Goal: Task Accomplishment & Management: Manage account settings

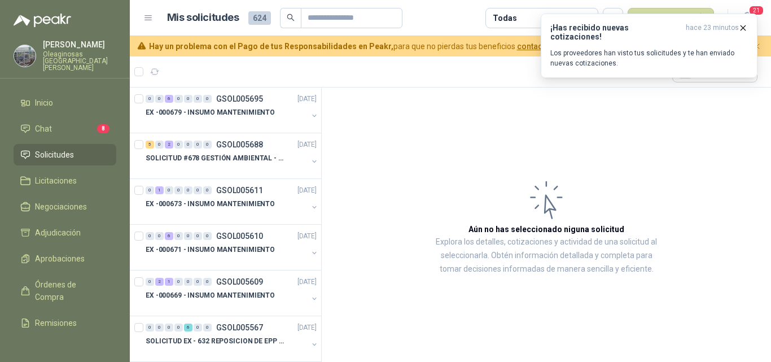
click at [362, 196] on article "Aún no has seleccionado niguna solicitud Explora los detalles, cotizaciones y a…" at bounding box center [546, 226] width 449 height 278
click at [742, 25] on icon "button" at bounding box center [743, 28] width 10 height 10
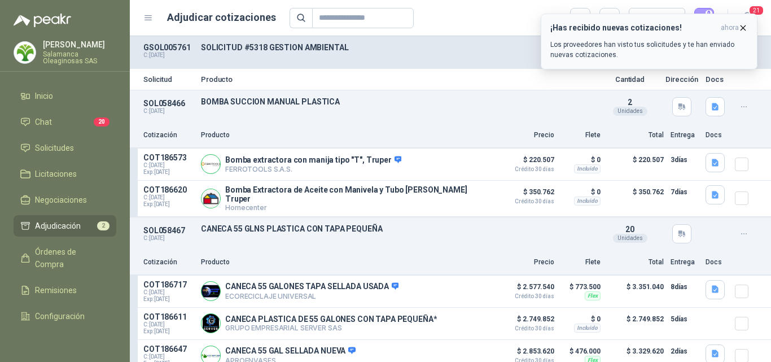
click at [744, 25] on icon "button" at bounding box center [743, 28] width 10 height 10
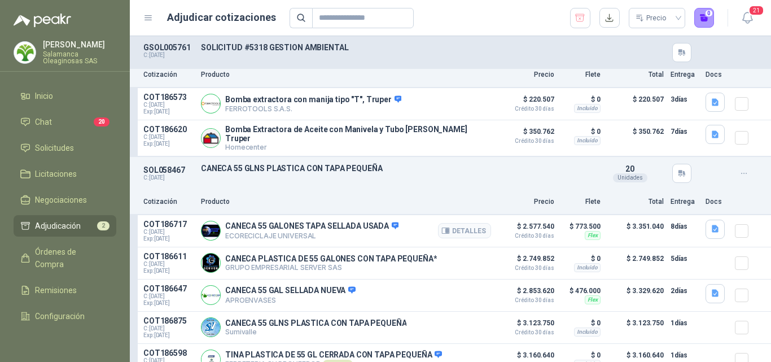
scroll to position [60, 0]
click at [55, 145] on span "Solicitudes" at bounding box center [54, 148] width 39 height 12
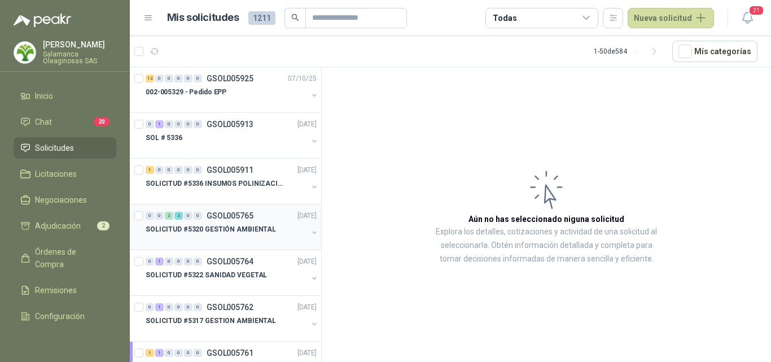
click at [247, 225] on p "SOLICITUD #5320 GESTIÓN AMBIENTAL" at bounding box center [211, 229] width 130 height 11
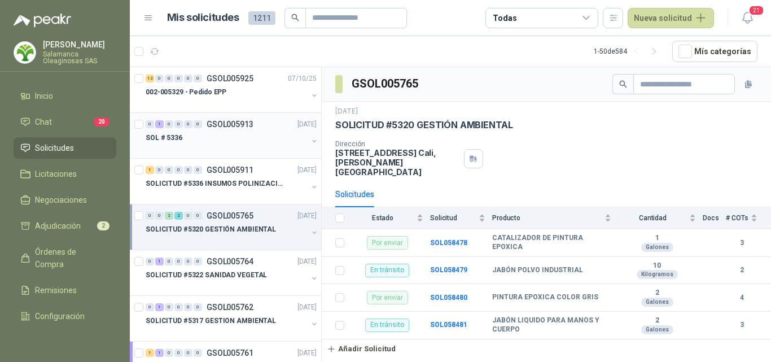
click at [230, 144] on div at bounding box center [227, 148] width 162 height 9
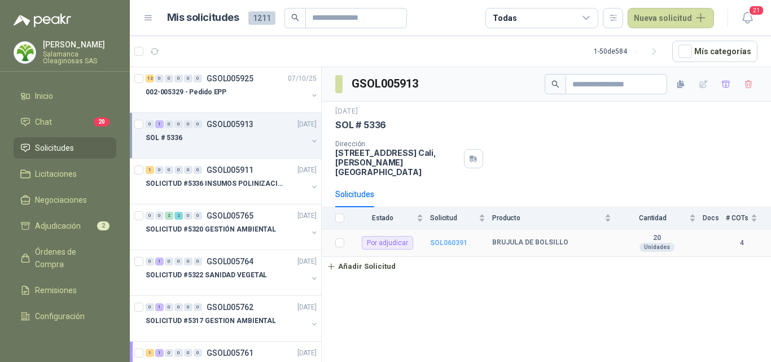
click at [447, 239] on b "SOL060391" at bounding box center [448, 243] width 37 height 8
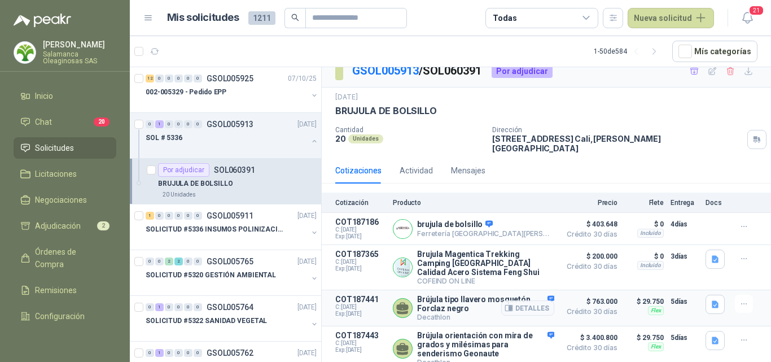
scroll to position [15, 0]
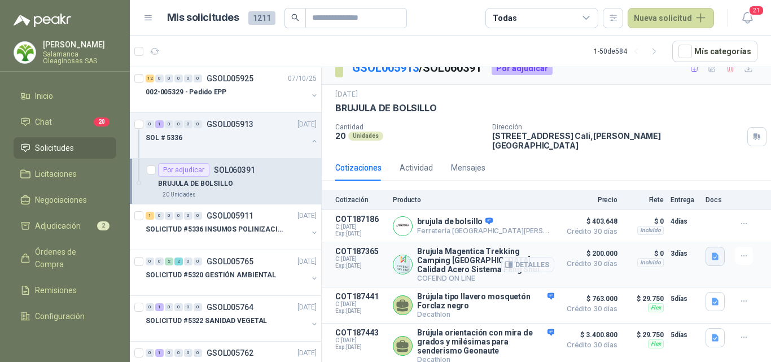
click at [710, 252] on icon "button" at bounding box center [715, 257] width 10 height 10
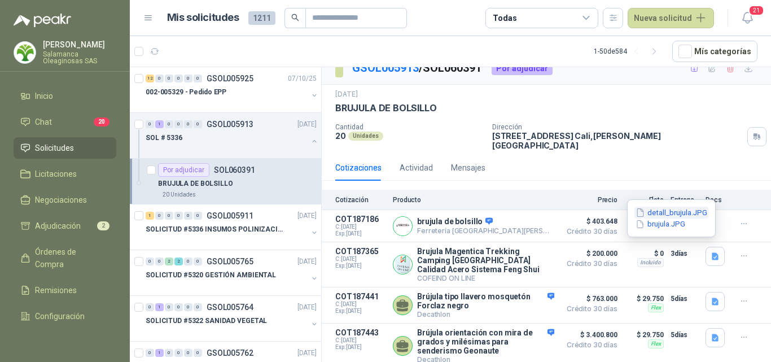
click at [651, 215] on button "detall_brujula.JPG" at bounding box center [671, 213] width 74 height 12
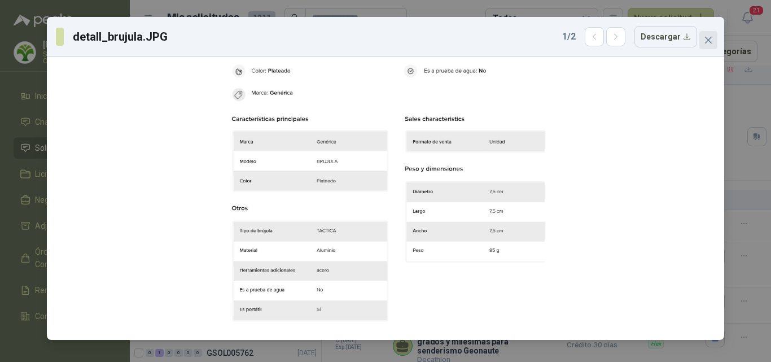
click at [705, 36] on icon "close" at bounding box center [708, 40] width 9 height 9
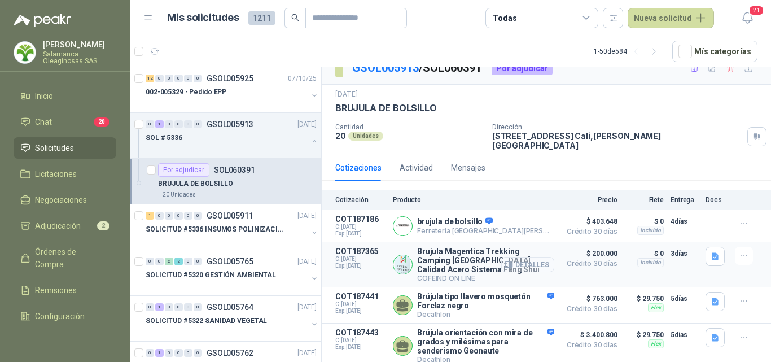
click at [532, 257] on button "Detalles" at bounding box center [527, 264] width 53 height 15
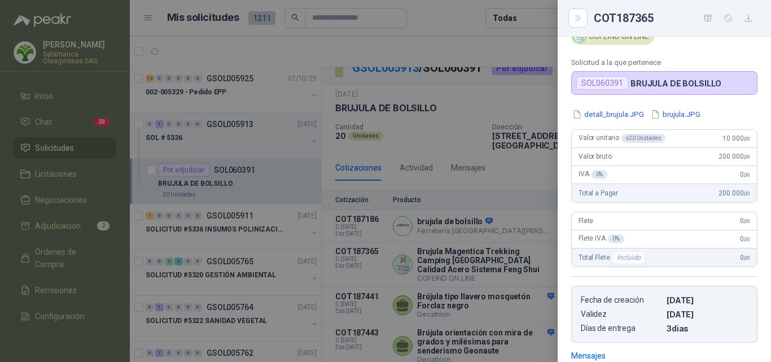
scroll to position [113, 0]
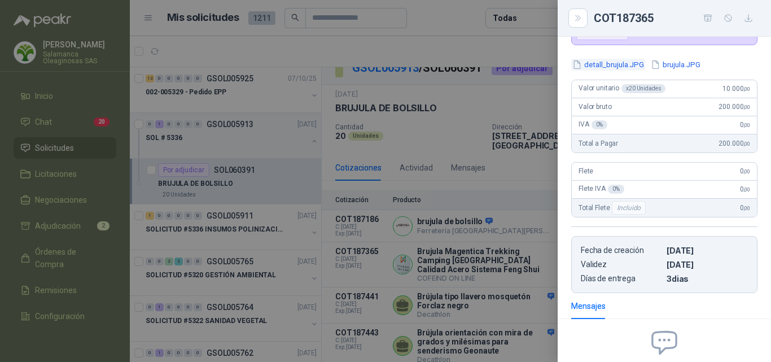
click at [617, 67] on button "detall_brujula.JPG" at bounding box center [608, 65] width 74 height 12
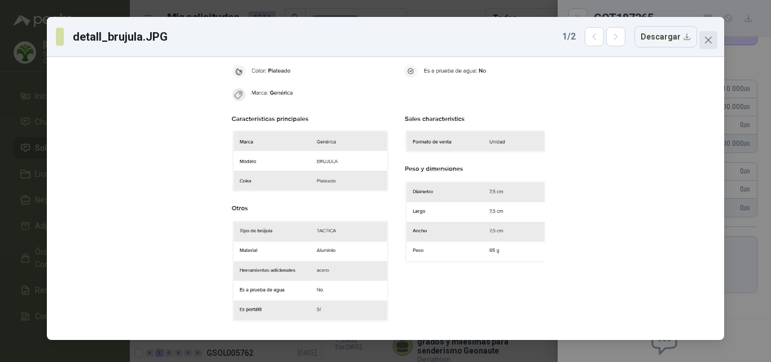
click at [706, 44] on icon "close" at bounding box center [708, 40] width 9 height 9
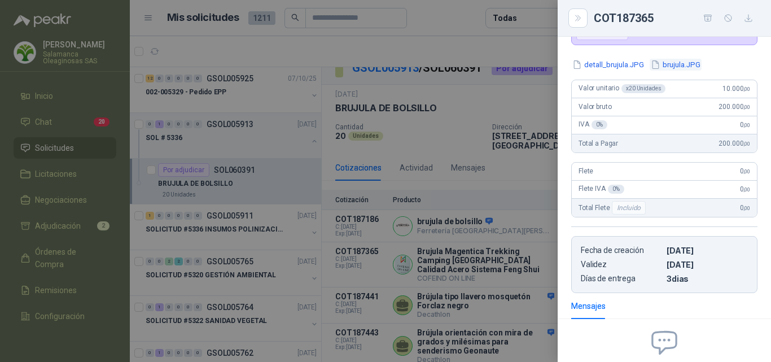
click at [679, 64] on button "brujula.JPG" at bounding box center [675, 65] width 52 height 12
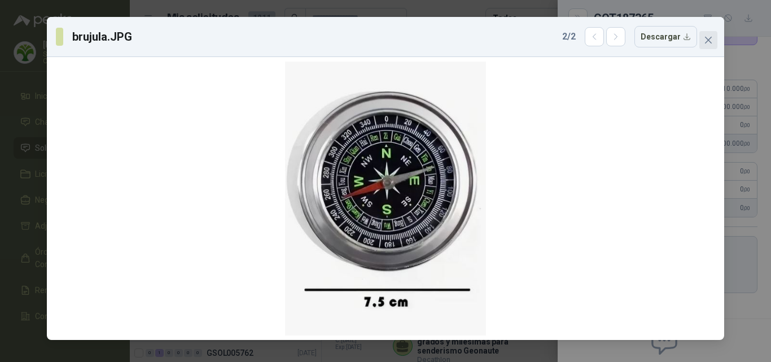
click at [704, 46] on button "Close" at bounding box center [708, 40] width 18 height 18
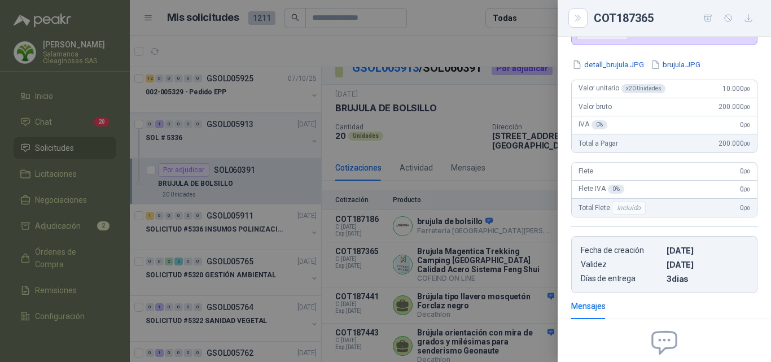
click at [522, 238] on div at bounding box center [385, 181] width 771 height 362
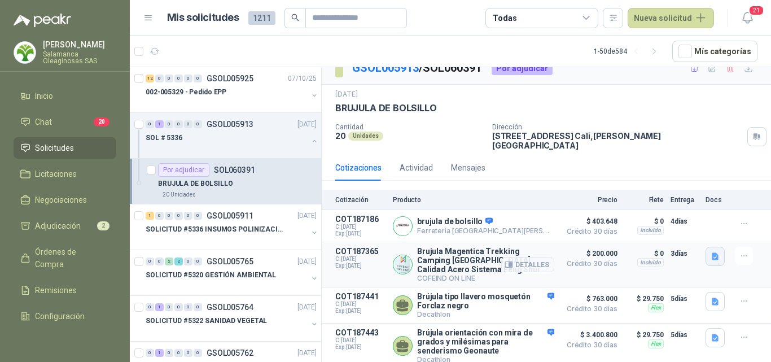
click at [711, 252] on icon "button" at bounding box center [714, 255] width 7 height 7
click at [669, 213] on button "detall_brujula.JPG" at bounding box center [671, 213] width 74 height 12
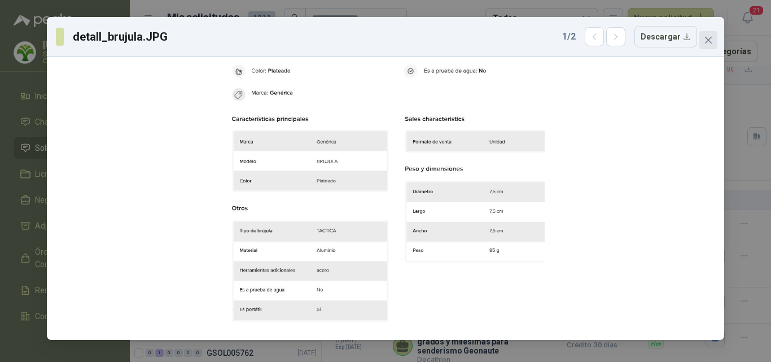
click at [713, 43] on span "Close" at bounding box center [708, 40] width 18 height 9
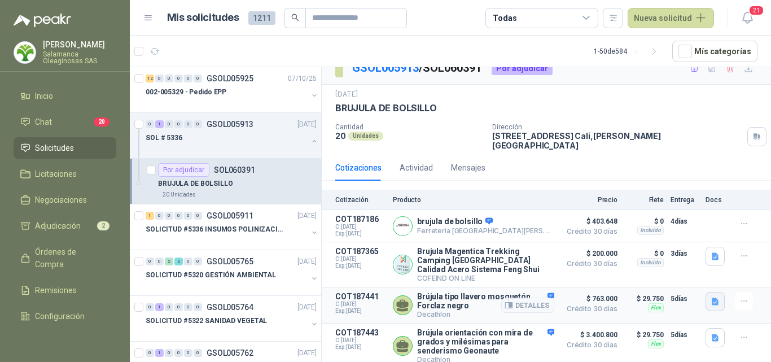
click at [710, 297] on icon "button" at bounding box center [715, 302] width 10 height 10
click at [688, 262] on button "image.png" at bounding box center [683, 259] width 49 height 12
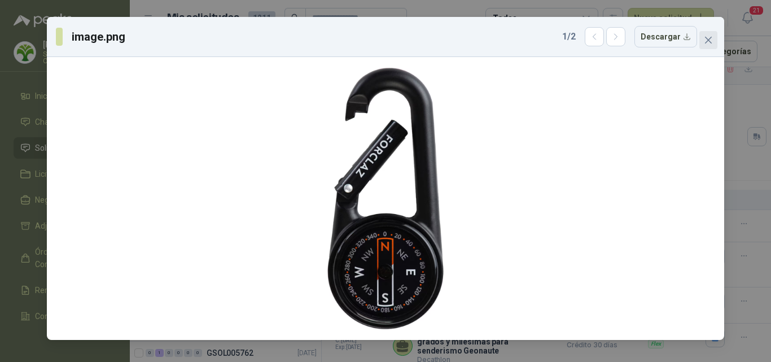
click at [710, 44] on icon "close" at bounding box center [708, 40] width 9 height 9
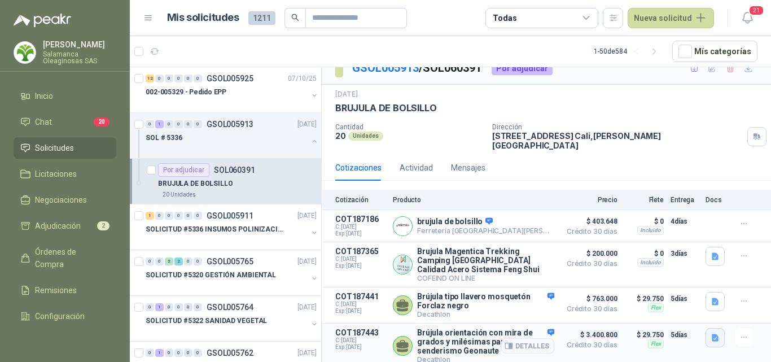
click at [710, 333] on icon "button" at bounding box center [715, 338] width 10 height 10
click at [686, 292] on button "image.png" at bounding box center [683, 297] width 49 height 12
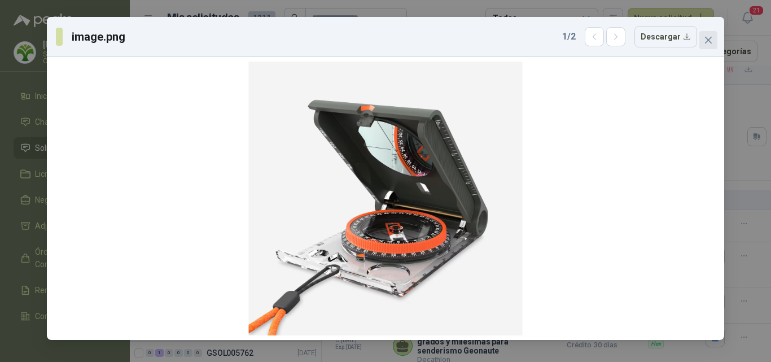
click at [708, 41] on icon "close" at bounding box center [708, 40] width 7 height 7
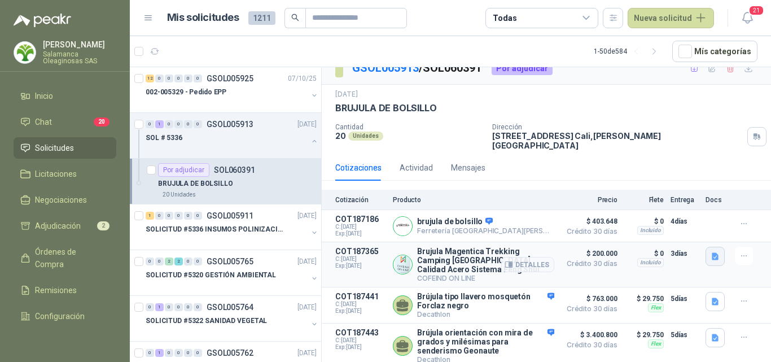
click at [710, 252] on icon "button" at bounding box center [715, 257] width 10 height 10
click at [665, 226] on button "brujula.JPG" at bounding box center [660, 224] width 52 height 12
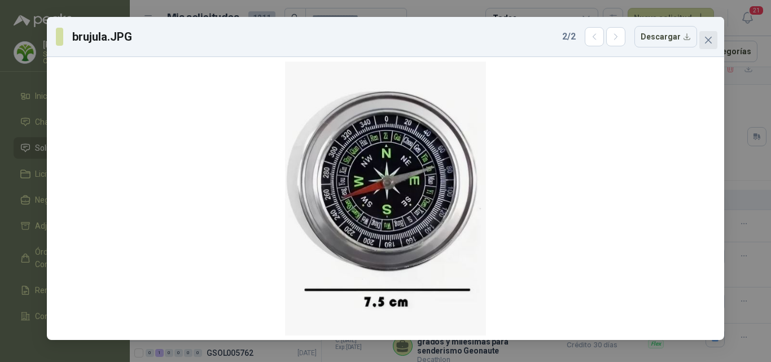
click at [708, 42] on icon "close" at bounding box center [708, 40] width 9 height 9
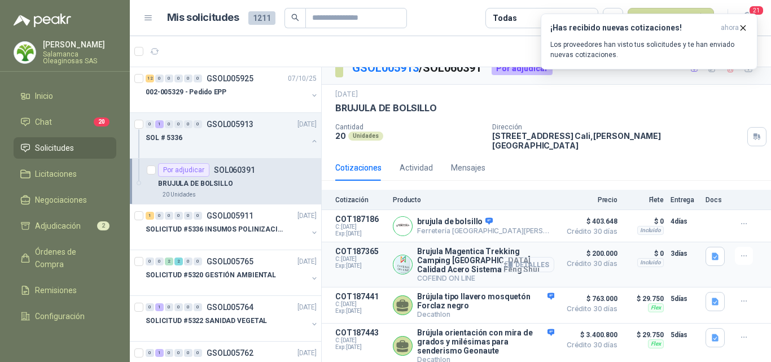
click at [520, 258] on button "Detalles" at bounding box center [527, 264] width 53 height 15
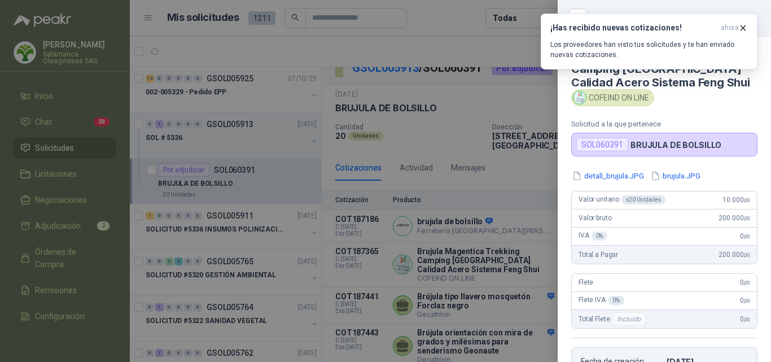
scroll to position [0, 0]
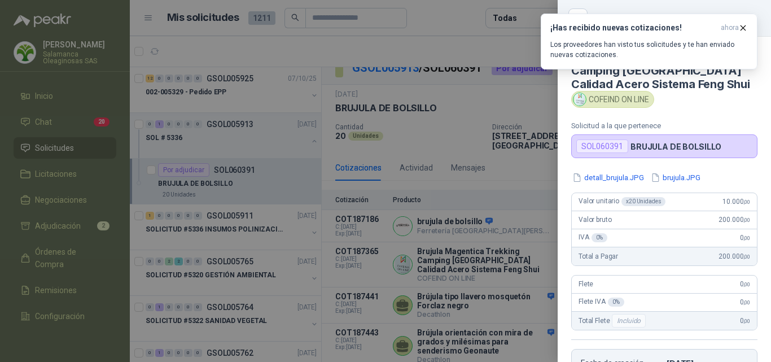
click at [516, 139] on div at bounding box center [385, 181] width 771 height 362
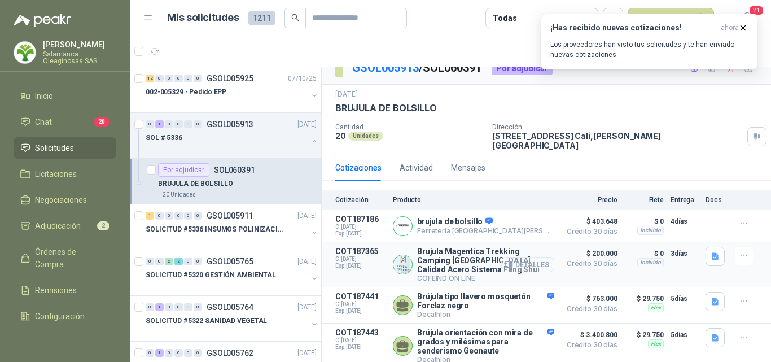
click at [535, 257] on button "Detalles" at bounding box center [527, 264] width 53 height 15
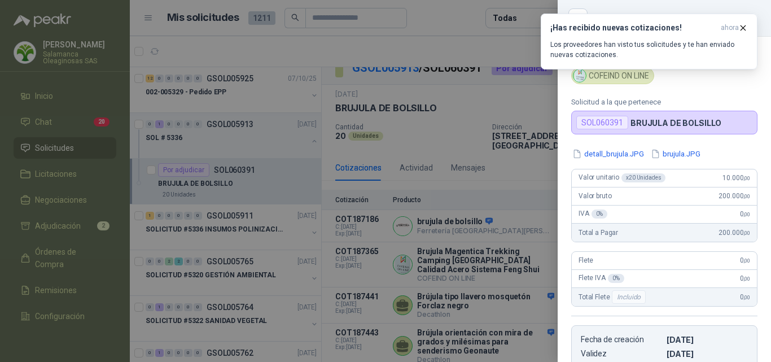
scroll to position [0, 0]
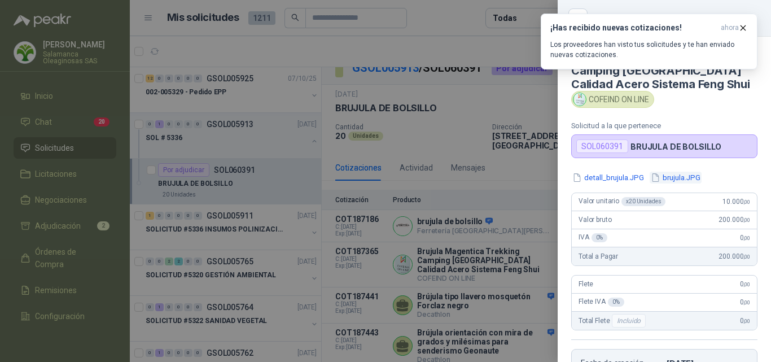
click at [669, 175] on button "brujula.JPG" at bounding box center [675, 178] width 52 height 12
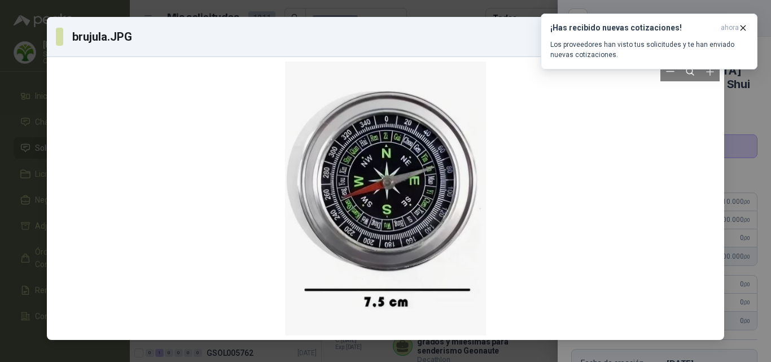
click at [613, 208] on div at bounding box center [385, 198] width 668 height 274
click at [753, 68] on button "¡Has recibido nuevas cotizaciones! ahora Los proveedores han visto tus solicitu…" at bounding box center [649, 42] width 217 height 56
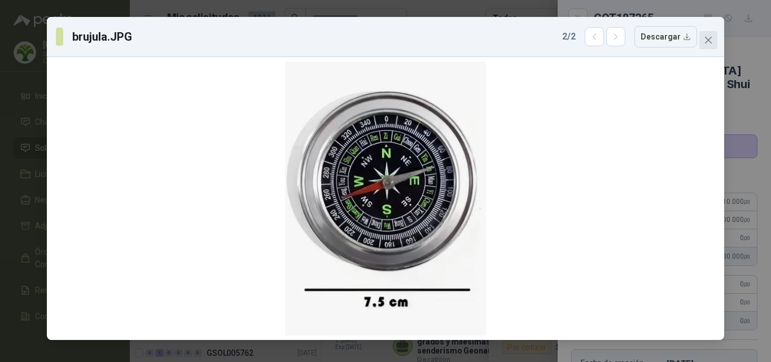
click at [706, 33] on button "Close" at bounding box center [708, 40] width 18 height 18
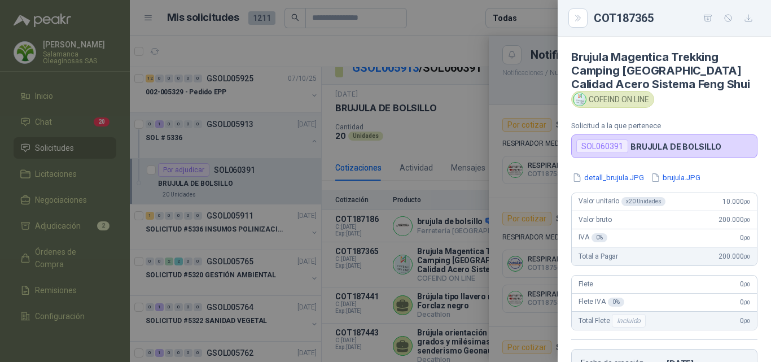
click at [403, 217] on div at bounding box center [385, 181] width 771 height 362
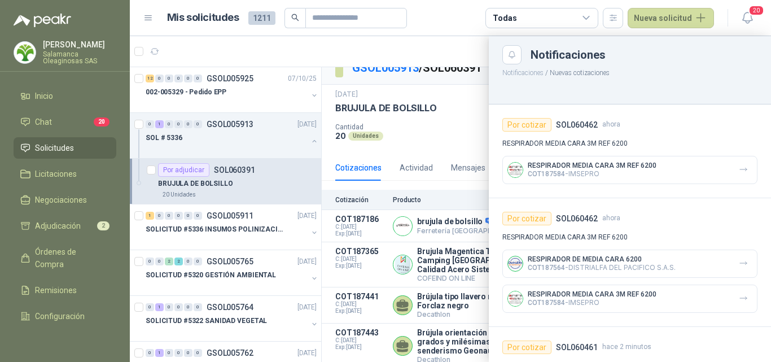
click at [447, 236] on div at bounding box center [450, 199] width 641 height 326
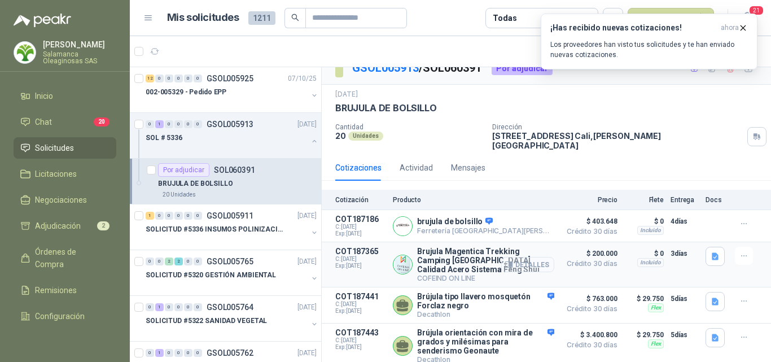
click at [533, 257] on button "Detalles" at bounding box center [527, 264] width 53 height 15
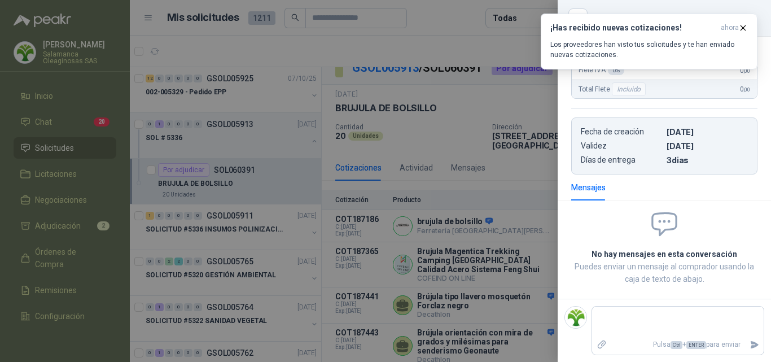
click at [508, 234] on div at bounding box center [385, 181] width 771 height 362
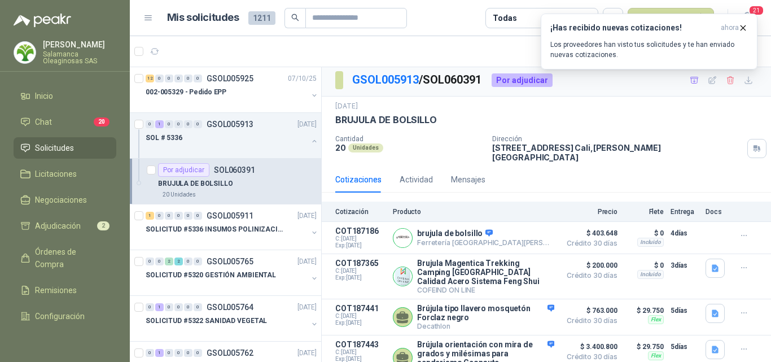
scroll to position [0, 0]
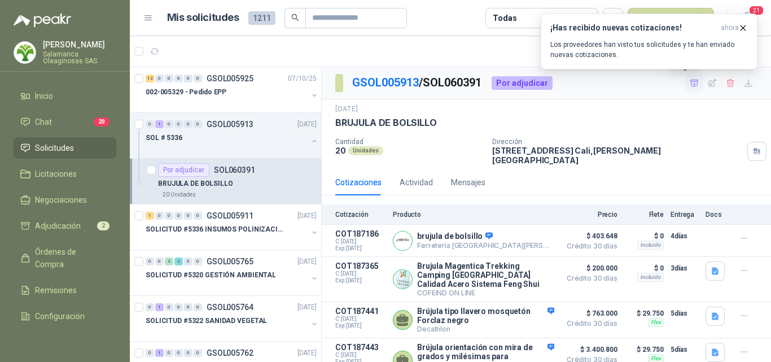
click at [689, 87] on icon "button" at bounding box center [694, 83] width 10 height 10
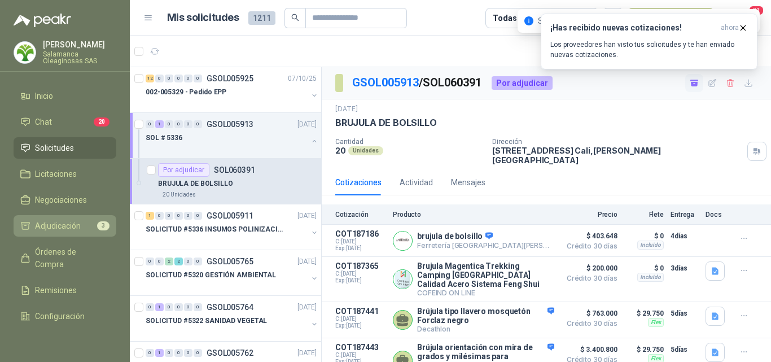
click at [58, 222] on span "Adjudicación" at bounding box center [58, 225] width 46 height 12
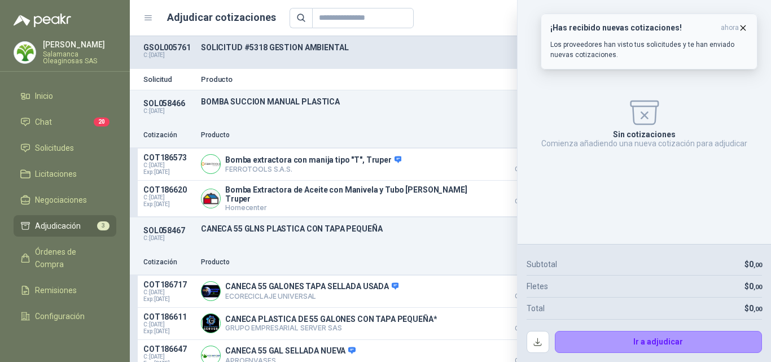
click at [741, 26] on icon "button" at bounding box center [743, 27] width 5 height 5
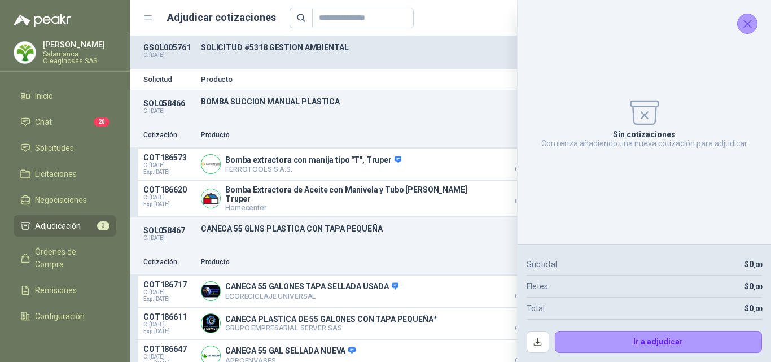
click at [746, 27] on icon "Cerrar" at bounding box center [747, 24] width 14 height 14
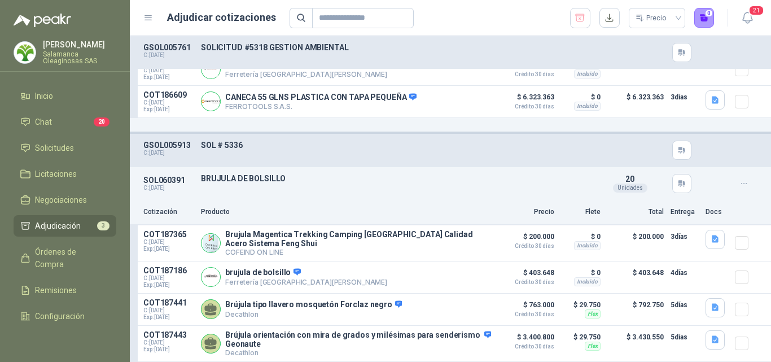
scroll to position [420, 0]
click at [702, 23] on button "1" at bounding box center [704, 18] width 20 height 20
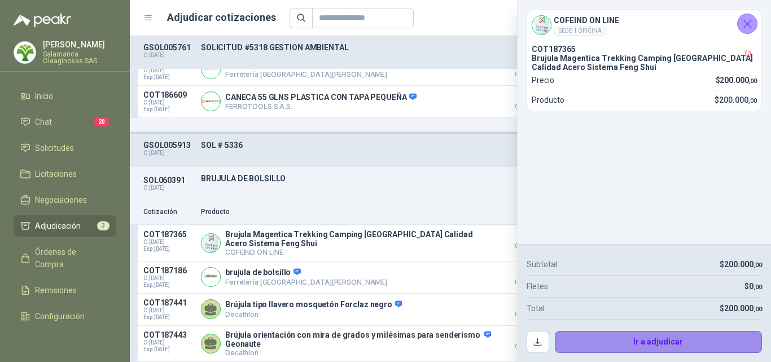
click at [592, 339] on button "Ir a adjudicar" at bounding box center [659, 342] width 208 height 23
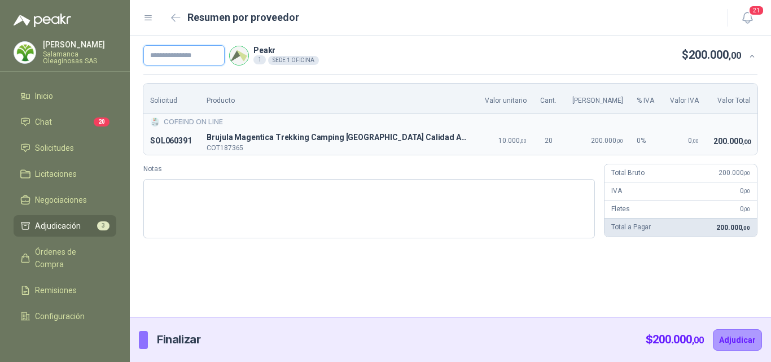
click at [188, 58] on input "text" at bounding box center [183, 55] width 81 height 20
click at [155, 54] on input "text" at bounding box center [183, 55] width 81 height 20
click at [404, 276] on div "Peakr 1 SEDE 1 OFICINA $ 200.000 ,00 Solicitud Producto Valor unitario Cant. Va…" at bounding box center [450, 176] width 641 height 280
click at [170, 53] on input "text" at bounding box center [183, 55] width 81 height 20
click at [182, 55] on input "********" at bounding box center [183, 55] width 81 height 20
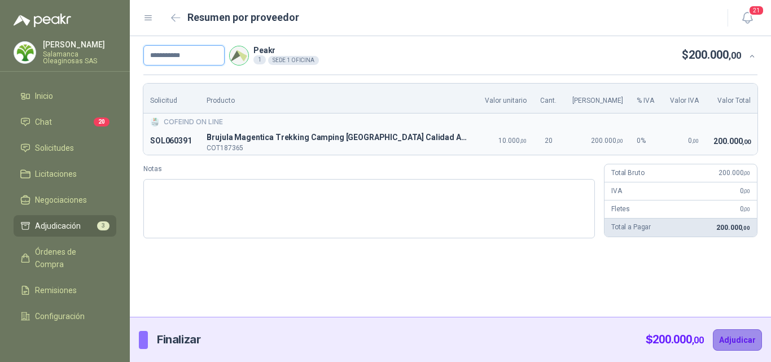
type input "**********"
click at [752, 335] on button "Adjudicar" at bounding box center [737, 339] width 49 height 21
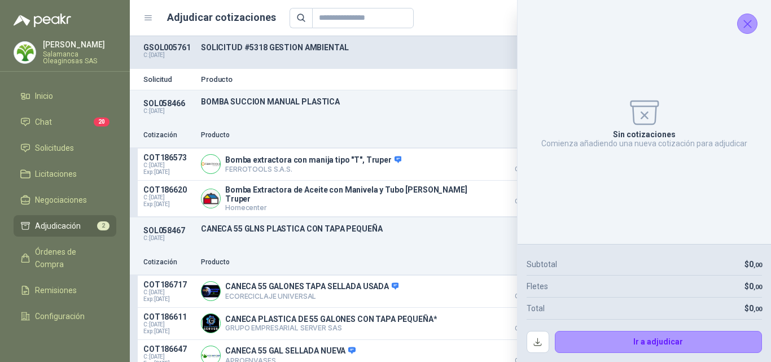
click at [357, 234] on div "SOL058467 C: 02/10/2025 CANECA 55 GLNS PLASTICA CON TAPA PEQUEÑA Detalles 20 Un…" at bounding box center [450, 233] width 641 height 33
click at [743, 25] on icon "Cerrar" at bounding box center [747, 24] width 14 height 14
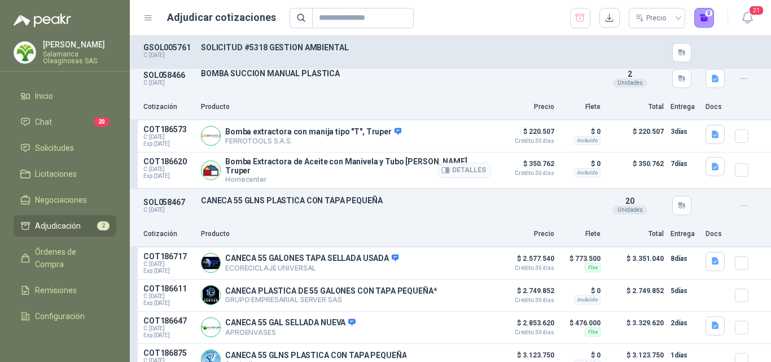
scroll to position [0, 0]
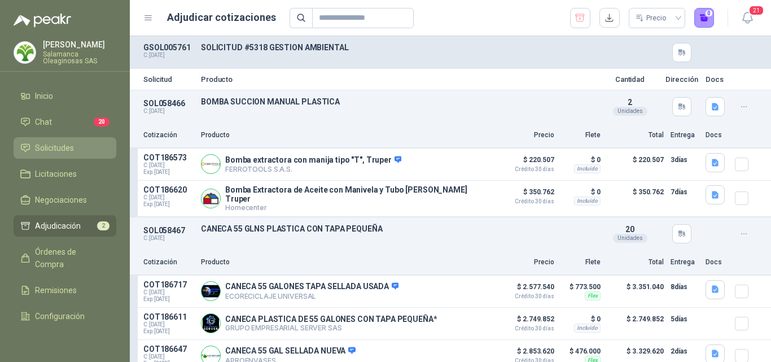
click at [74, 150] on li "Solicitudes" at bounding box center [64, 148] width 89 height 12
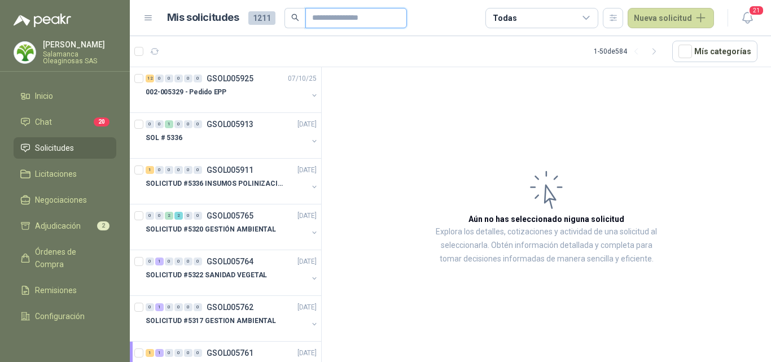
click at [331, 24] on input "text" at bounding box center [351, 17] width 79 height 19
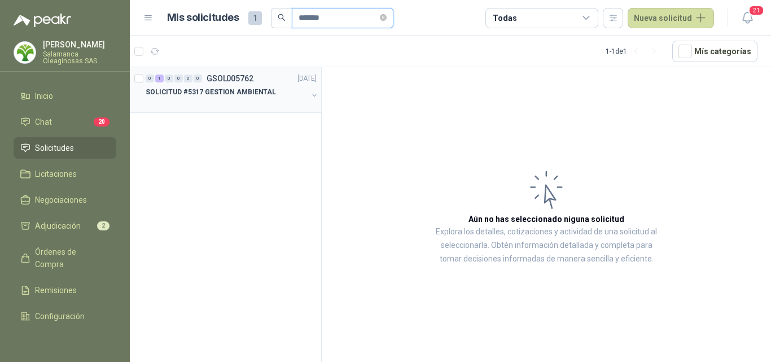
type input "*******"
click at [205, 89] on p "SOLICITUD #5317 GESTION AMBIENTAL" at bounding box center [211, 92] width 130 height 11
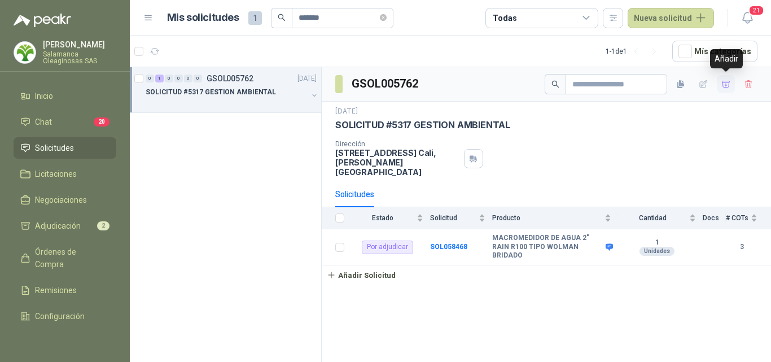
click at [724, 86] on icon "button" at bounding box center [726, 85] width 10 height 10
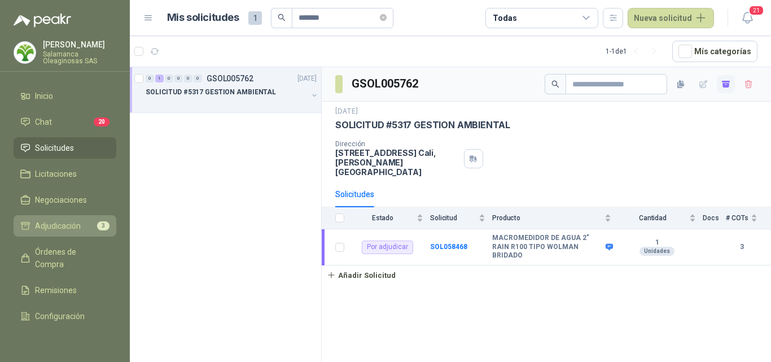
click at [68, 223] on span "Adjudicación" at bounding box center [58, 225] width 46 height 12
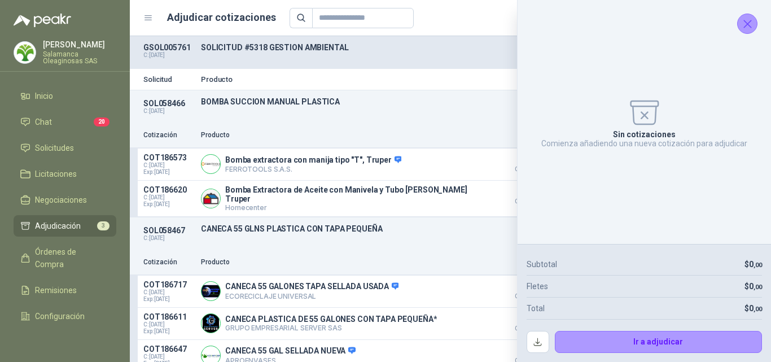
click at [743, 24] on icon "Cerrar" at bounding box center [747, 24] width 14 height 14
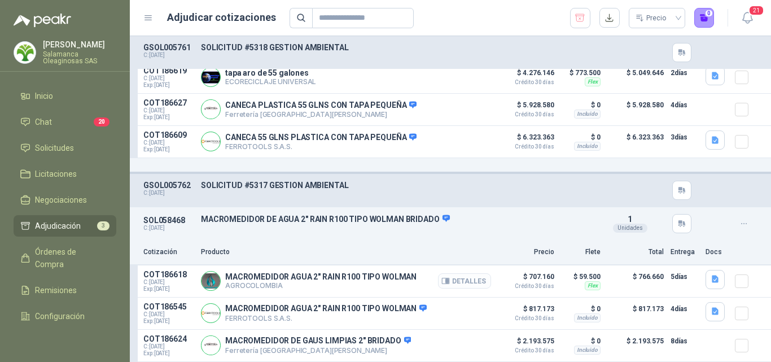
scroll to position [378, 0]
click at [711, 279] on icon "button" at bounding box center [714, 278] width 7 height 7
click at [691, 240] on button "image.png" at bounding box center [683, 241] width 49 height 12
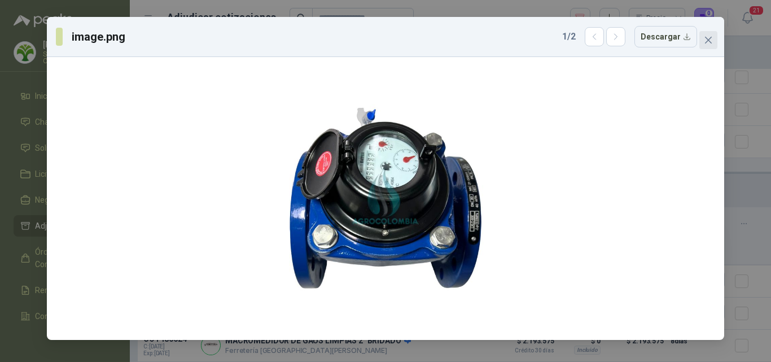
click at [708, 42] on icon "close" at bounding box center [708, 40] width 9 height 9
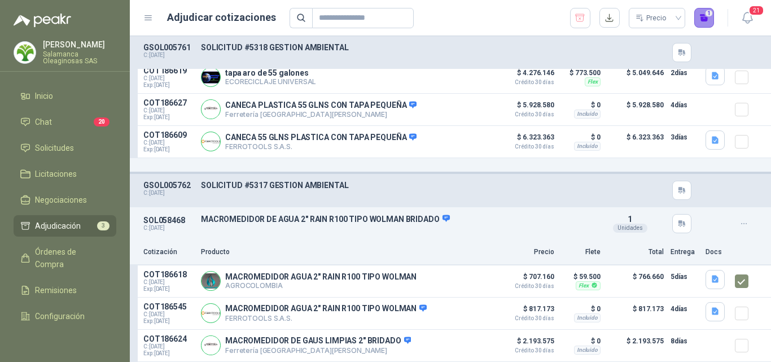
click at [704, 23] on button "1" at bounding box center [704, 18] width 20 height 20
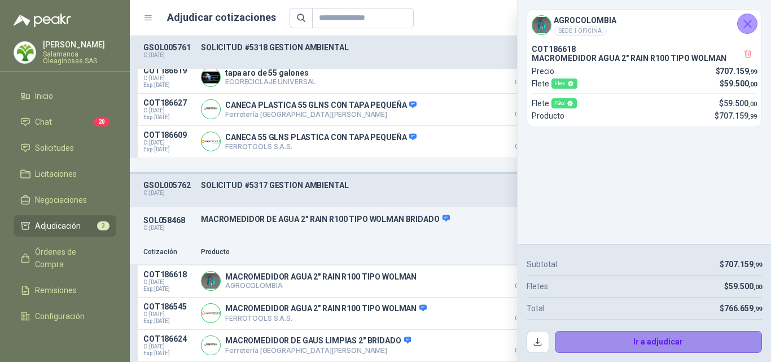
click at [622, 336] on button "Ir a adjudicar" at bounding box center [659, 342] width 208 height 23
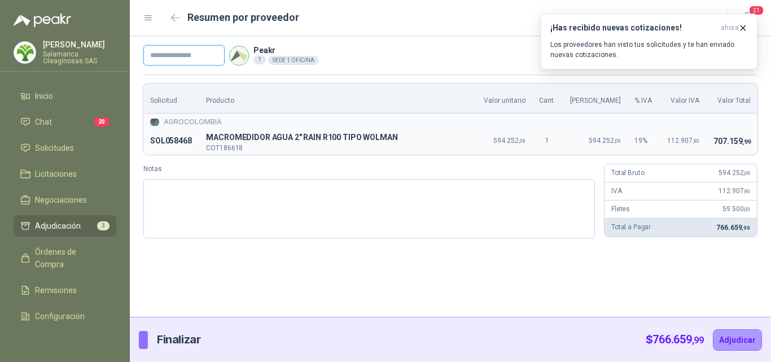
click at [170, 51] on input "text" at bounding box center [183, 55] width 81 height 20
click at [158, 58] on input "*********" at bounding box center [183, 55] width 81 height 20
type input "**********"
click at [727, 335] on button "Adjudicar" at bounding box center [737, 339] width 49 height 21
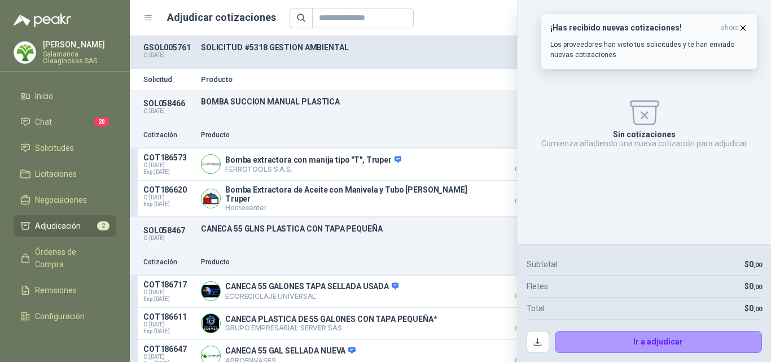
click at [744, 27] on icon "button" at bounding box center [743, 27] width 5 height 5
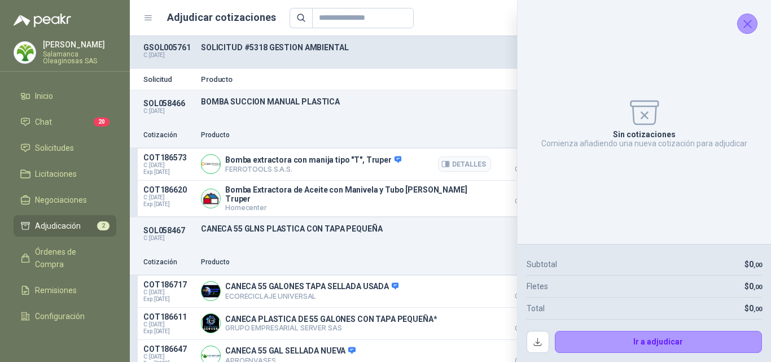
click at [448, 156] on div "Detalles" at bounding box center [464, 164] width 53 height 23
click at [746, 23] on icon "Cerrar" at bounding box center [747, 23] width 7 height 7
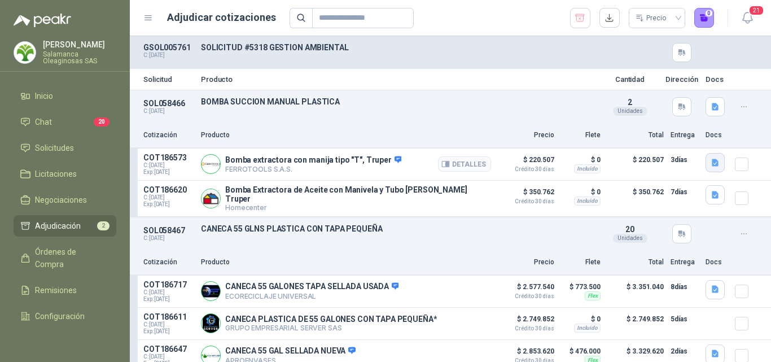
click at [711, 162] on icon "button" at bounding box center [714, 162] width 7 height 7
click at [710, 107] on icon "button" at bounding box center [715, 107] width 10 height 10
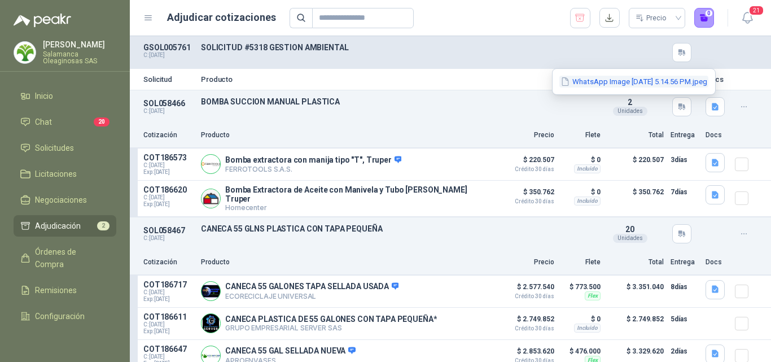
click at [596, 82] on button "WhatsApp Image 2025-10-02 at 5.14.56 PM.jpeg" at bounding box center [633, 82] width 149 height 12
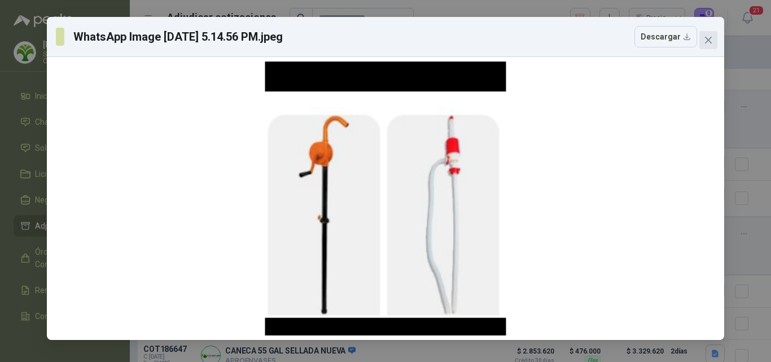
click at [710, 41] on icon "close" at bounding box center [708, 40] width 9 height 9
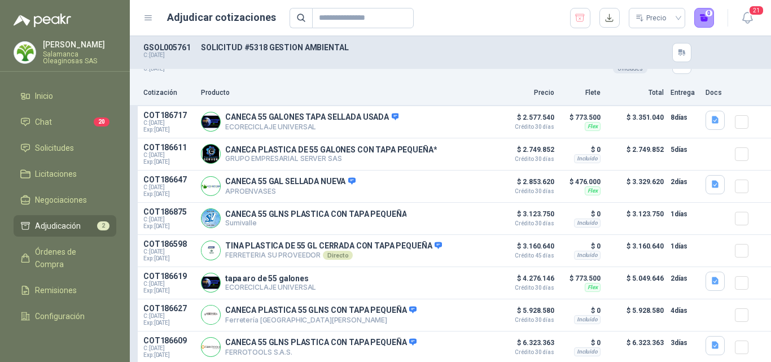
scroll to position [173, 0]
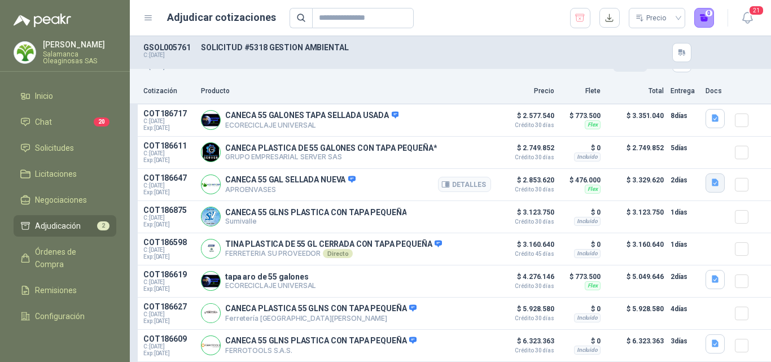
click at [711, 179] on icon "button" at bounding box center [714, 182] width 7 height 7
click at [710, 278] on icon "button" at bounding box center [715, 279] width 10 height 10
click at [689, 254] on button "image.png" at bounding box center [683, 253] width 49 height 12
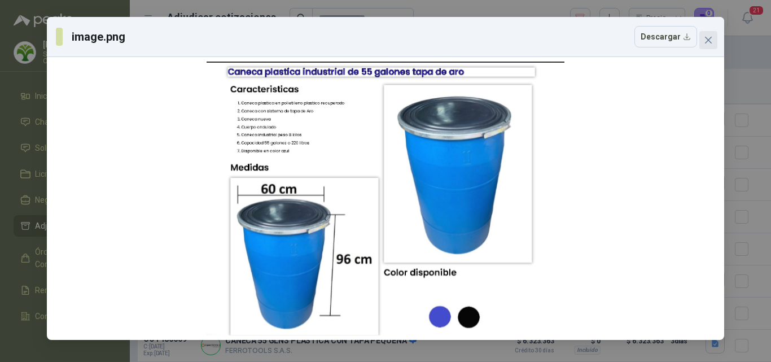
click at [712, 39] on icon "close" at bounding box center [708, 40] width 9 height 9
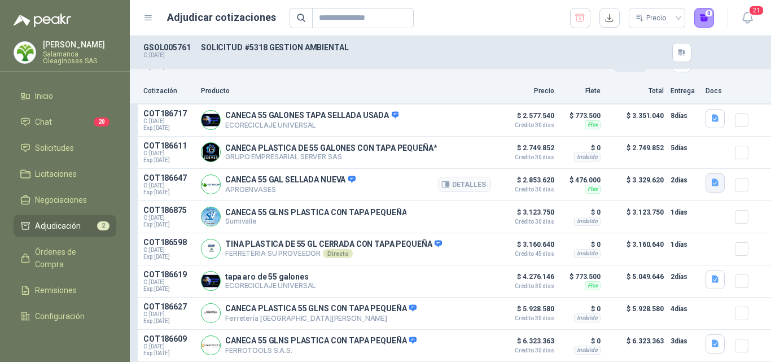
click at [711, 179] on icon "button" at bounding box center [714, 182] width 7 height 7
click at [689, 156] on button "image.png" at bounding box center [683, 154] width 49 height 12
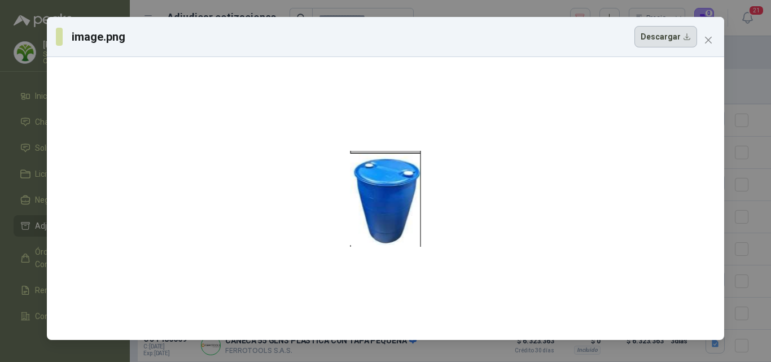
click at [663, 38] on button "Descargar" at bounding box center [665, 36] width 63 height 21
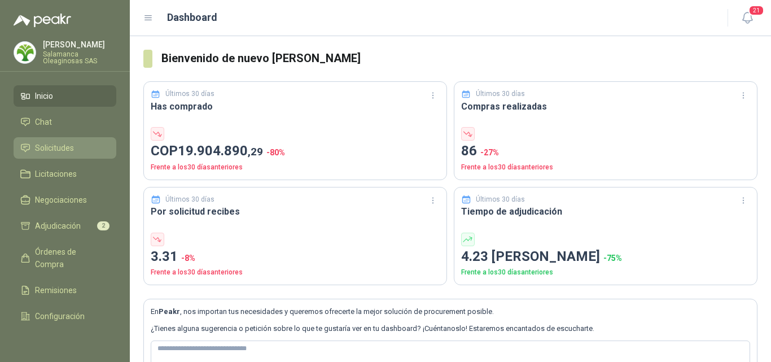
click at [72, 150] on span "Solicitudes" at bounding box center [54, 148] width 39 height 12
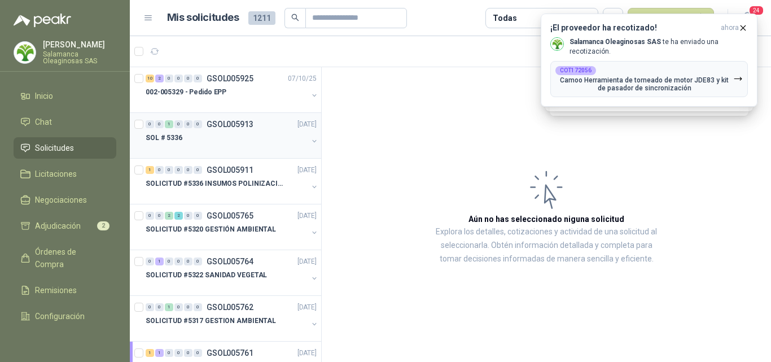
click at [226, 149] on div at bounding box center [227, 148] width 162 height 9
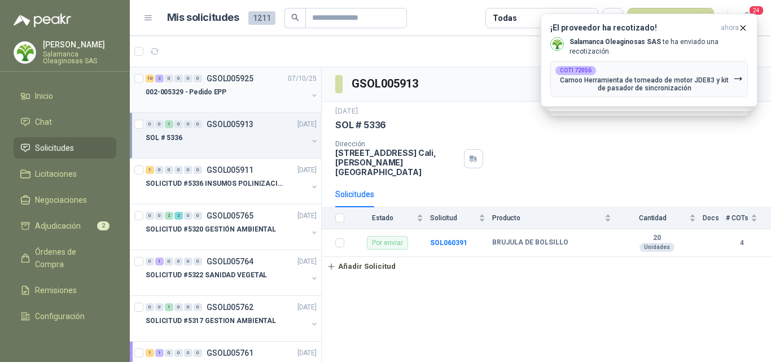
click at [229, 98] on div "002-005329 - Pedido EPP" at bounding box center [227, 92] width 162 height 14
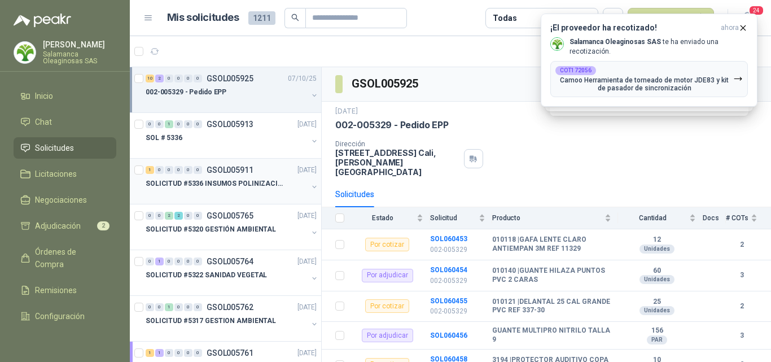
click at [256, 189] on div "SOLICITUD #5336 INSUMOS POLINIZACIÓN" at bounding box center [227, 184] width 162 height 14
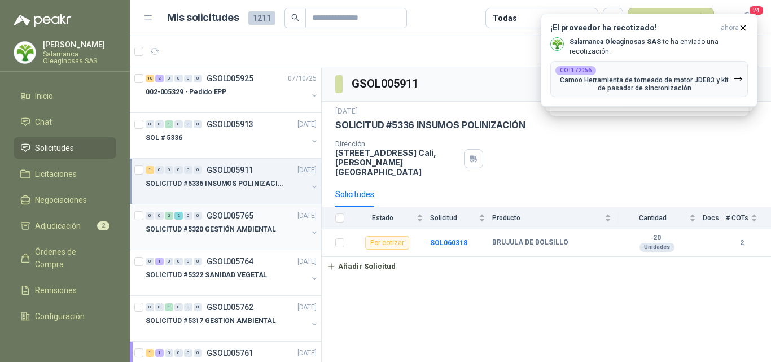
click at [262, 233] on p "SOLICITUD #5320 GESTIÓN AMBIENTAL" at bounding box center [211, 229] width 130 height 11
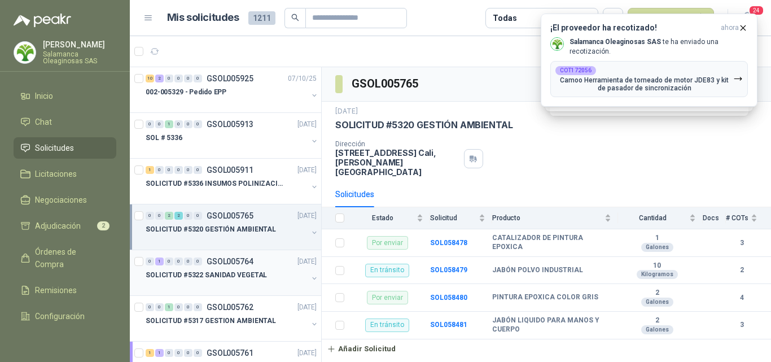
click at [257, 275] on p "SOLICITUD #5322 SANIDAD VEGETAL" at bounding box center [206, 275] width 121 height 11
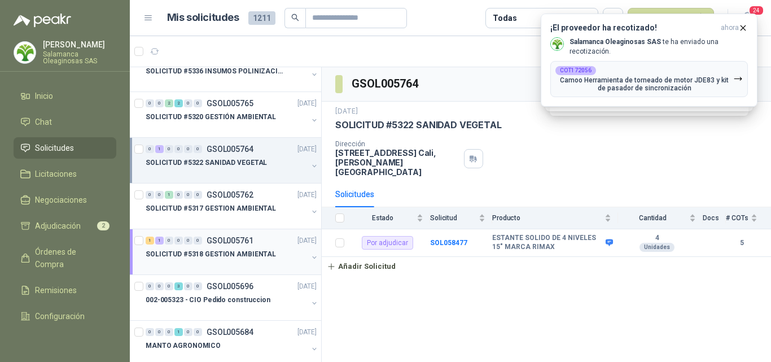
scroll to position [113, 0]
click at [256, 203] on p "SOLICITUD #5317 GESTION AMBIENTAL" at bounding box center [211, 208] width 130 height 11
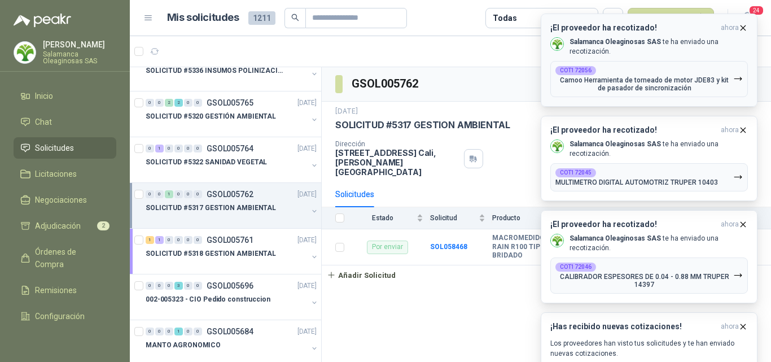
click at [744, 24] on icon "button" at bounding box center [743, 28] width 10 height 10
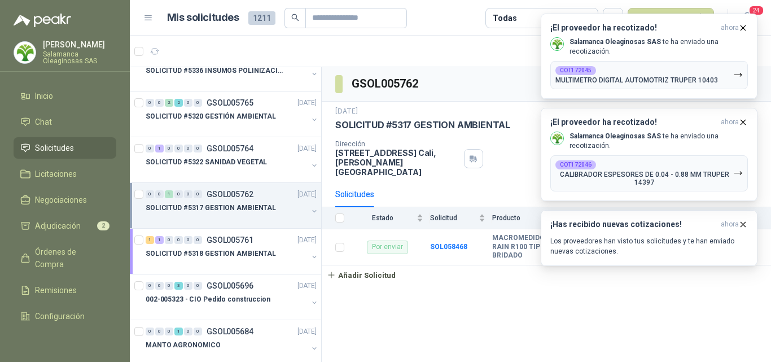
click at [744, 24] on icon "button" at bounding box center [743, 28] width 10 height 10
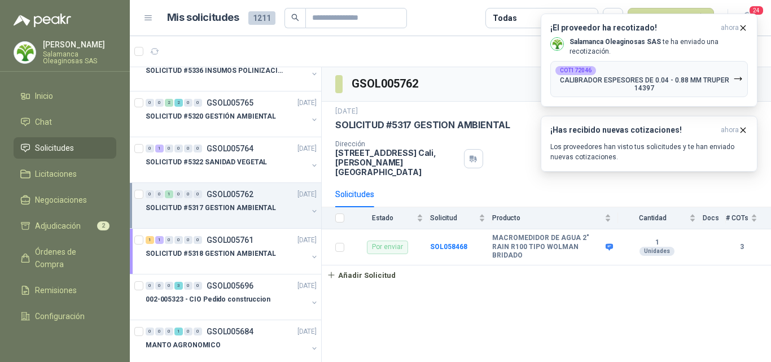
click at [744, 24] on icon "button" at bounding box center [743, 28] width 10 height 10
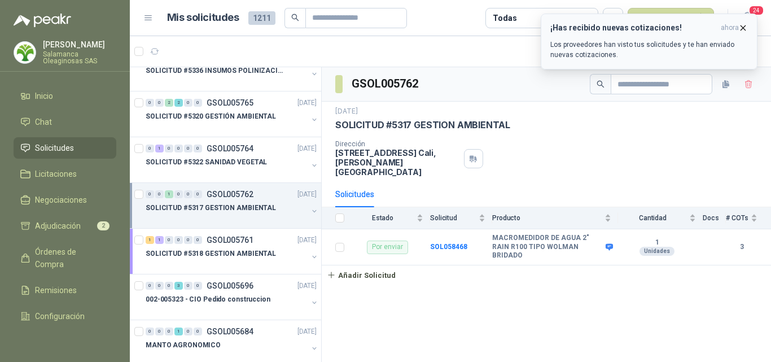
click at [743, 28] on icon "button" at bounding box center [743, 27] width 5 height 5
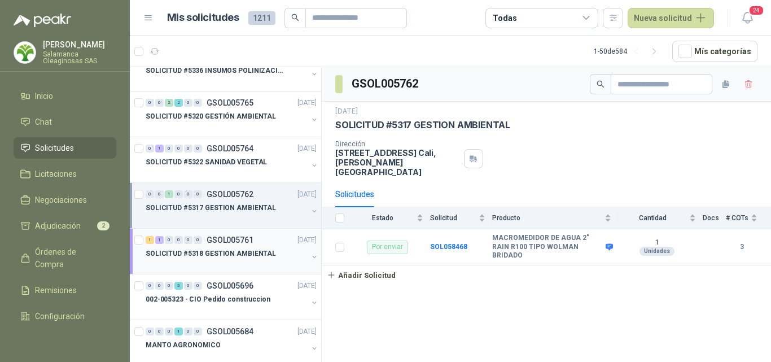
click at [280, 257] on div "SOLICITUD #5318 GESTION AMBIENTAL" at bounding box center [227, 254] width 162 height 14
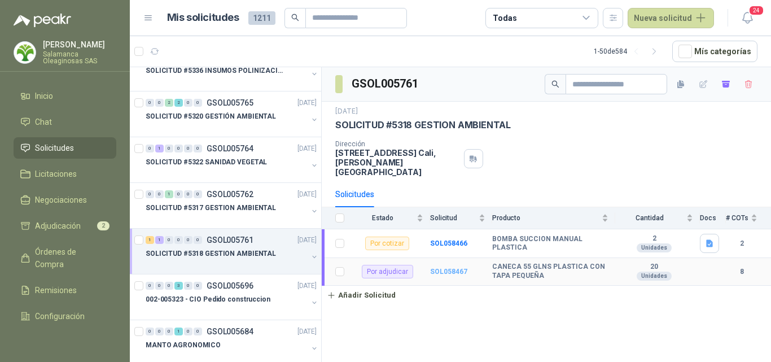
click at [445, 267] on b "SOL058467" at bounding box center [448, 271] width 37 height 8
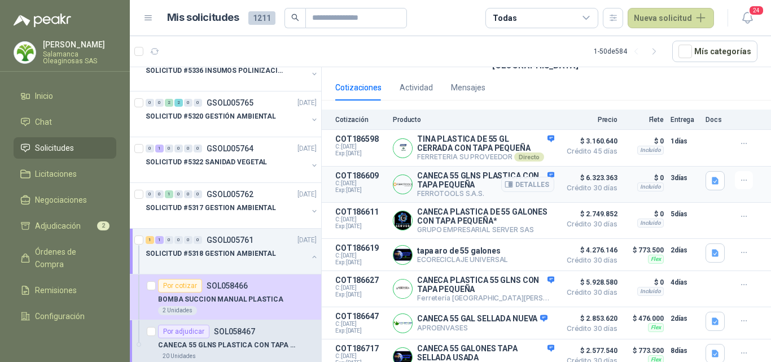
scroll to position [113, 0]
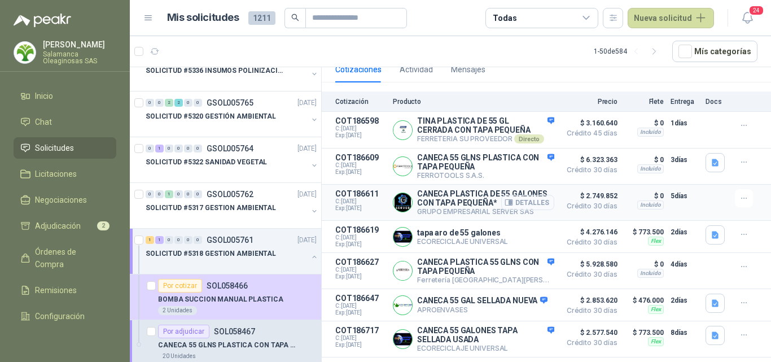
click at [530, 198] on button "Detalles" at bounding box center [527, 202] width 53 height 15
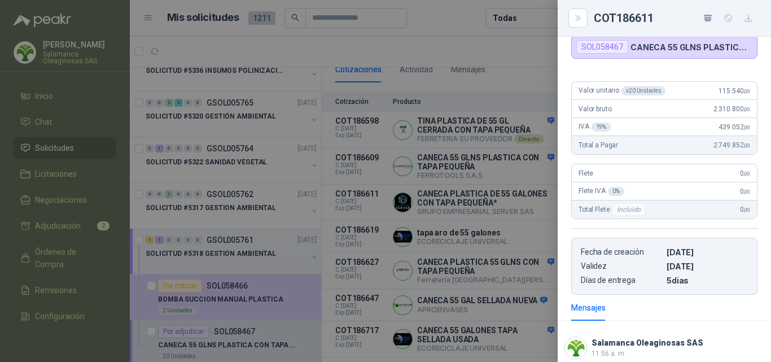
scroll to position [0, 0]
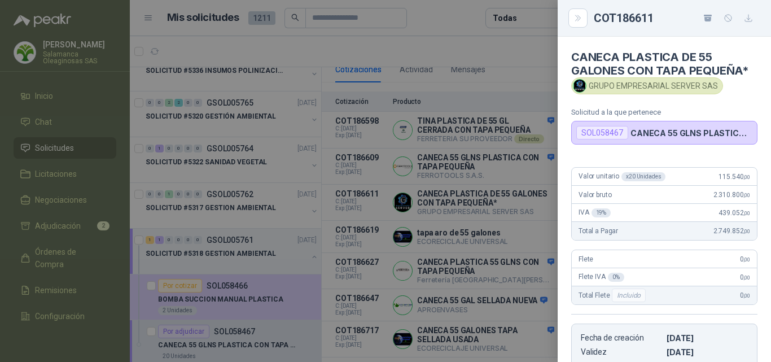
click at [424, 285] on div at bounding box center [385, 181] width 771 height 362
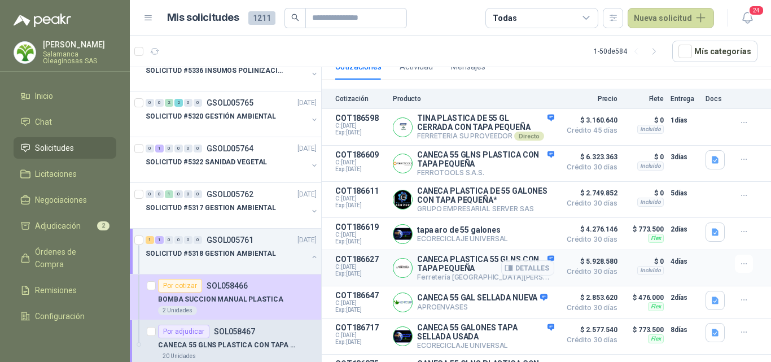
scroll to position [89, 0]
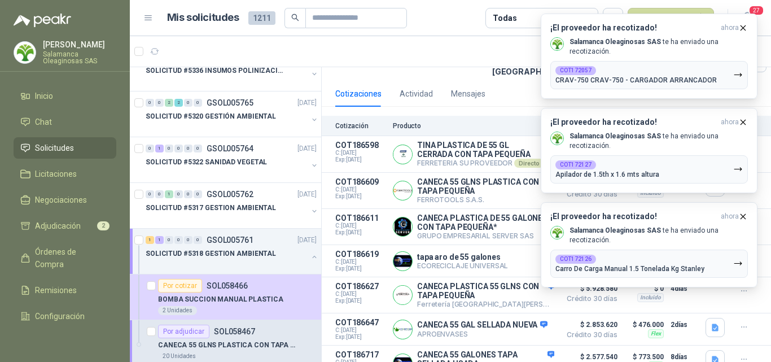
click at [84, 51] on p "Salamanca Oleaginosas SAS" at bounding box center [79, 58] width 73 height 14
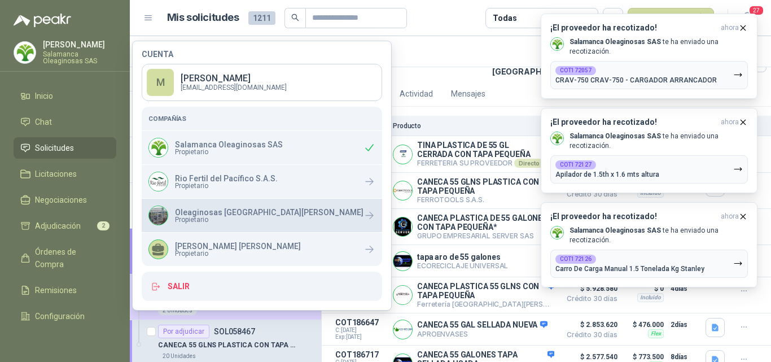
click at [216, 210] on p "Oleaginosas [GEOGRAPHIC_DATA][PERSON_NAME]" at bounding box center [269, 212] width 188 height 8
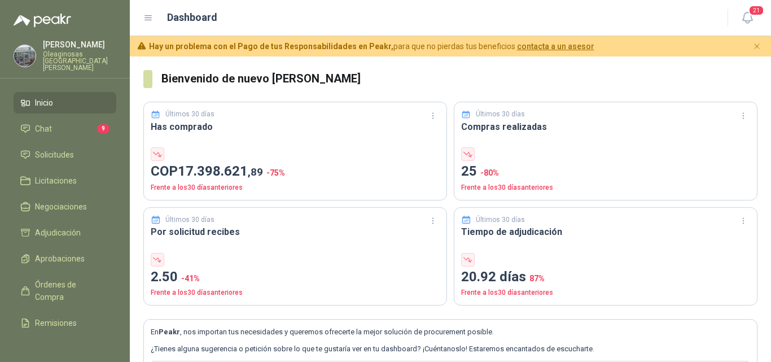
scroll to position [56, 0]
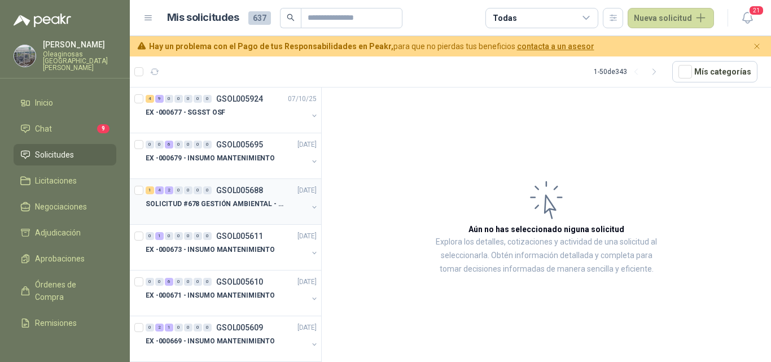
click at [214, 204] on p "SOLICITUD #678 GESTIÓN AMBIENTAL - TUMACO" at bounding box center [216, 204] width 140 height 11
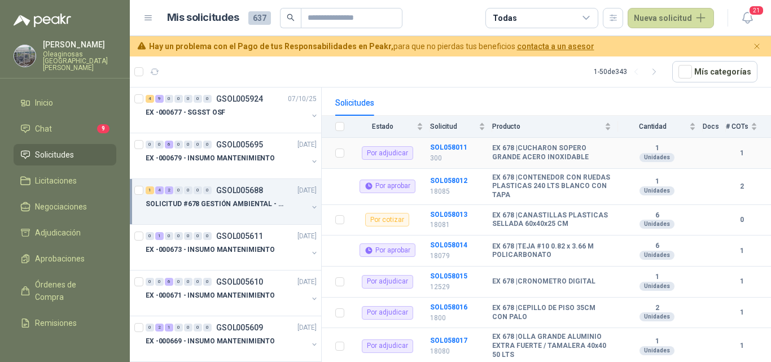
scroll to position [113, 0]
click at [447, 240] on b "SOL058014" at bounding box center [448, 244] width 37 height 8
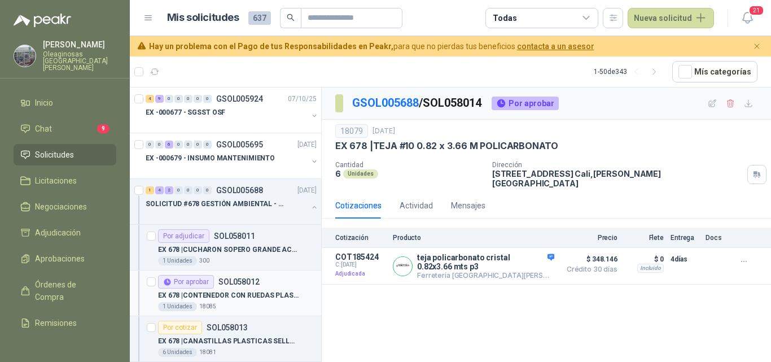
click at [254, 300] on p "EX 678 | CONTENEDOR CON RUEDAS PLASTICAS 240 LTS BLANCO CON TAPA" at bounding box center [228, 295] width 140 height 11
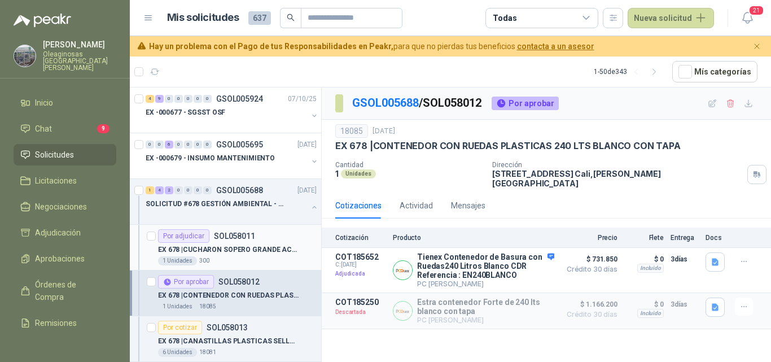
click at [256, 249] on p "EX 678 | CUCHARON SOPERO GRANDE ACERO INOXIDABLE" at bounding box center [228, 249] width 140 height 11
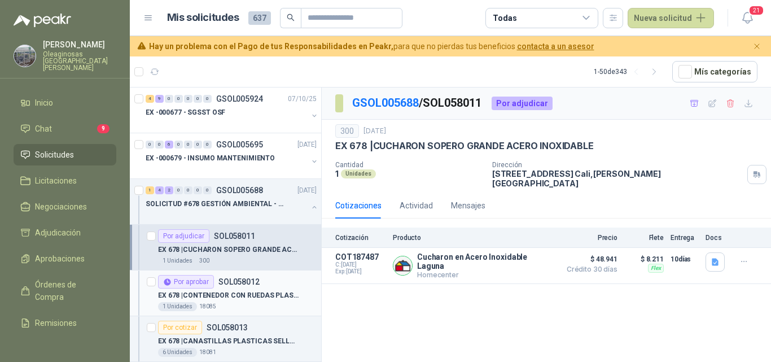
click at [249, 292] on p "EX 678 | CONTENEDOR CON RUEDAS PLASTICAS 240 LTS BLANCO CON TAPA" at bounding box center [228, 295] width 140 height 11
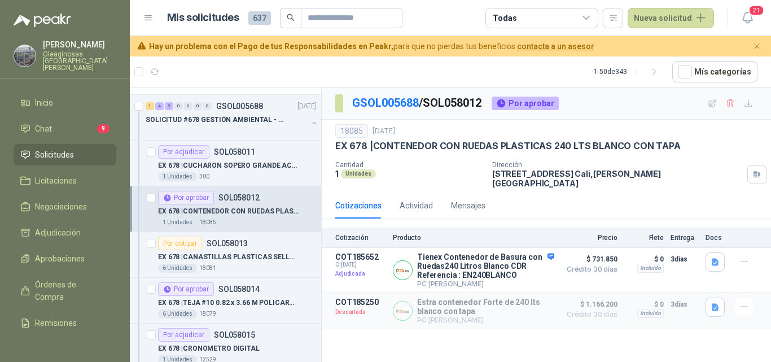
scroll to position [113, 0]
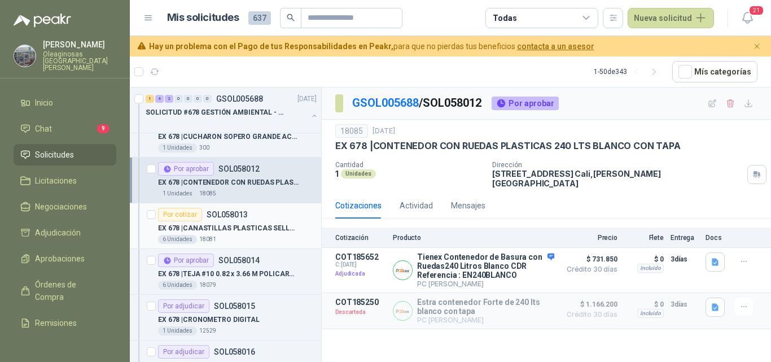
click at [248, 238] on div "6 Unidades 18081" at bounding box center [237, 239] width 159 height 9
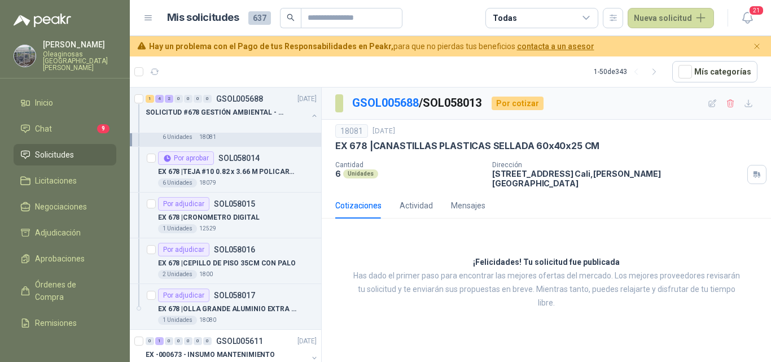
scroll to position [226, 0]
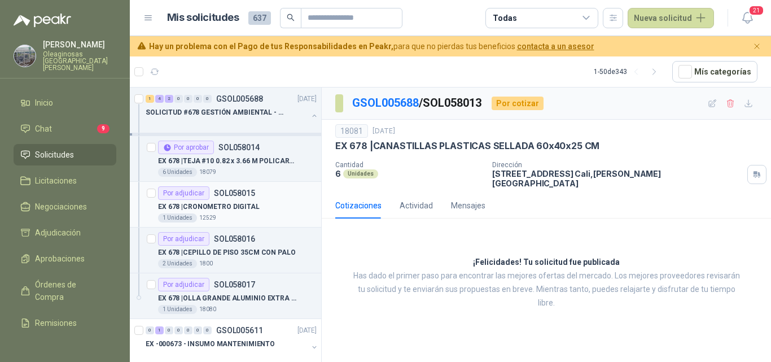
click at [248, 214] on div "1 Unidades 12529" at bounding box center [237, 217] width 159 height 9
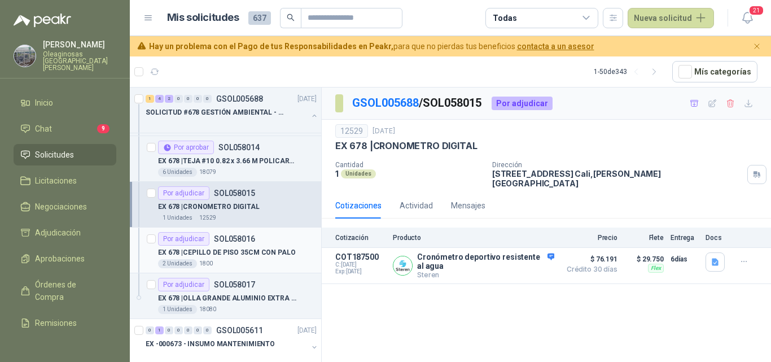
click at [249, 257] on p "EX 678 | CEPILLO DE PISO 35CM CON PALO" at bounding box center [227, 252] width 138 height 11
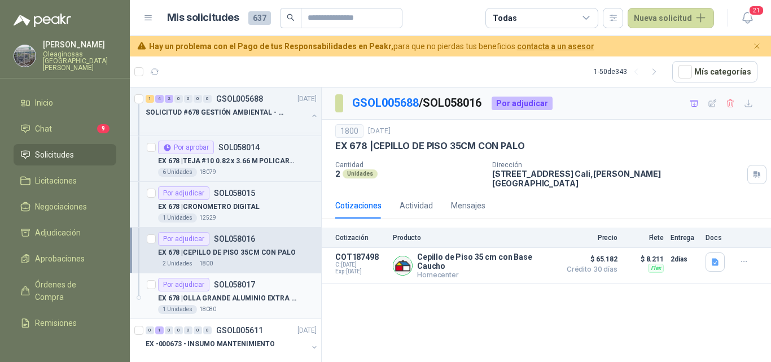
click at [255, 303] on div "EX 678 | OLLA GRANDE ALUMINIO EXTRA FUERTE / TAMALERA 40x40 50 LTS" at bounding box center [237, 298] width 159 height 14
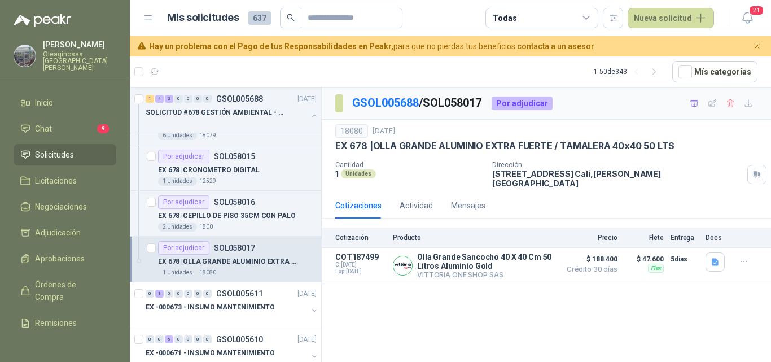
scroll to position [282, 0]
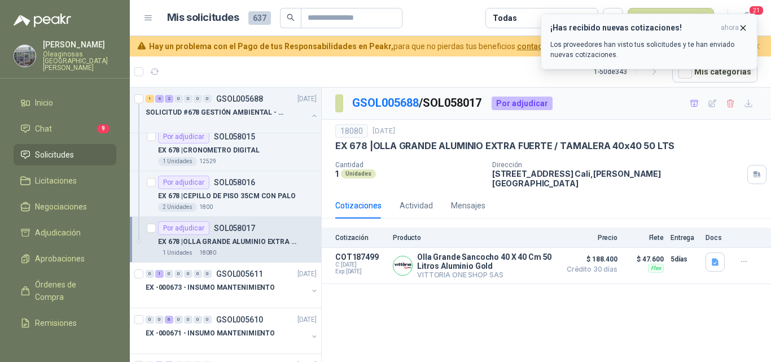
click at [742, 24] on icon "button" at bounding box center [743, 28] width 10 height 10
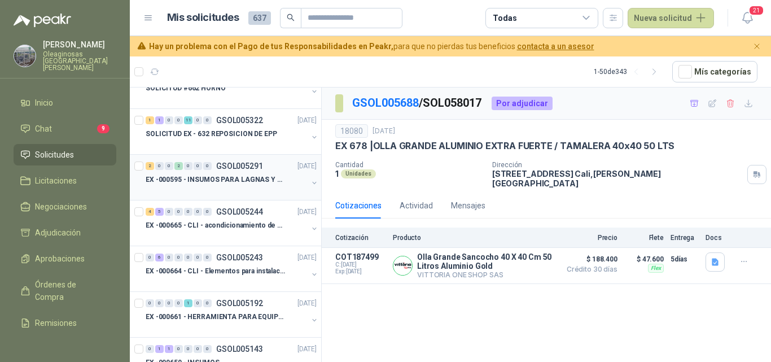
scroll to position [733, 0]
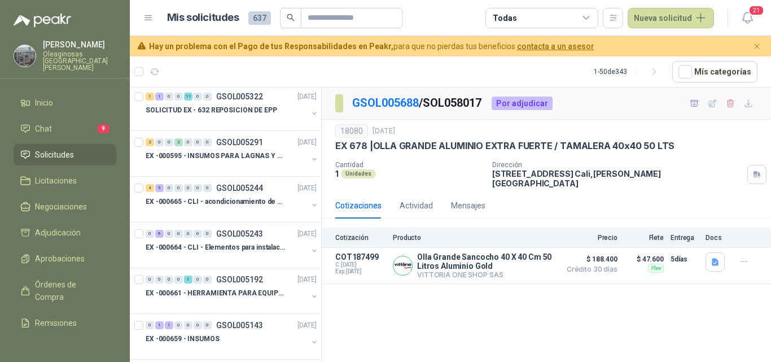
click at [647, 113] on div "GSOL005688 / SOL058017 Por adjudicar" at bounding box center [546, 103] width 449 height 32
click at [759, 144] on div "18080 [DATE] EX 678 | OLLA GRANDE ALUMINIO EXTRA FUERTE / TAMALERA 40x40 50 LTS…" at bounding box center [546, 156] width 449 height 73
click at [342, 14] on input "text" at bounding box center [346, 17] width 79 height 19
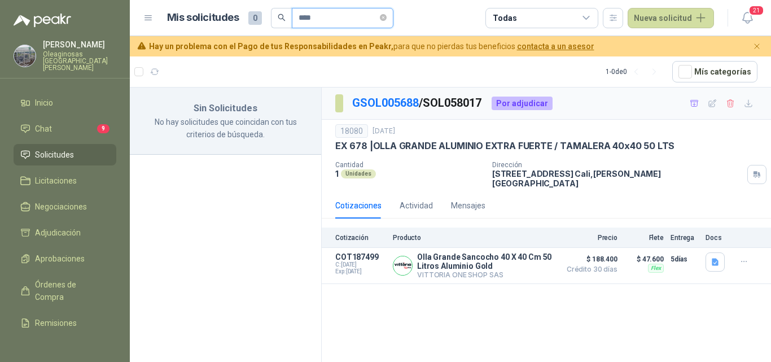
scroll to position [0, 0]
type input "*"
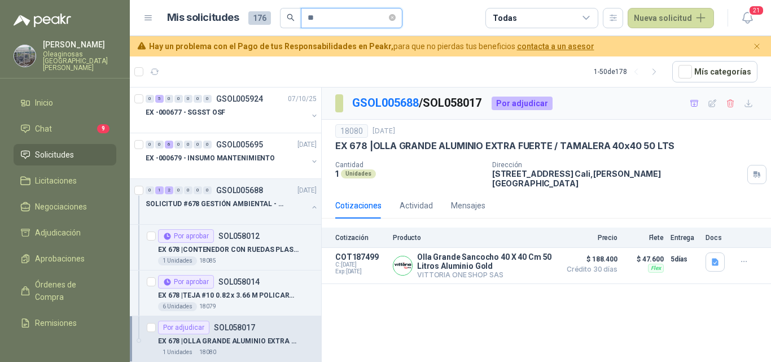
type input "*"
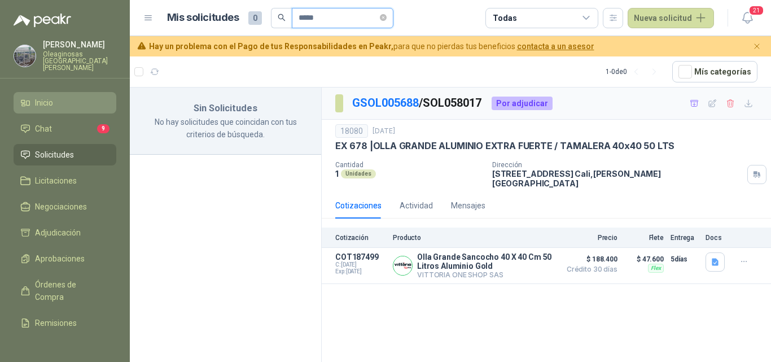
type input "****"
click at [68, 96] on li "Inicio" at bounding box center [64, 102] width 89 height 12
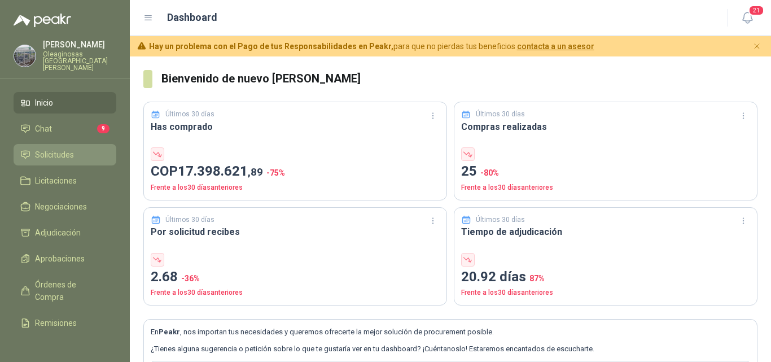
click at [61, 154] on link "Solicitudes" at bounding box center [65, 154] width 103 height 21
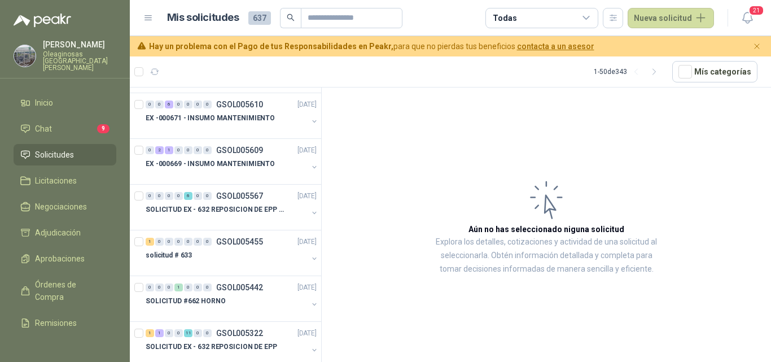
scroll to position [226, 0]
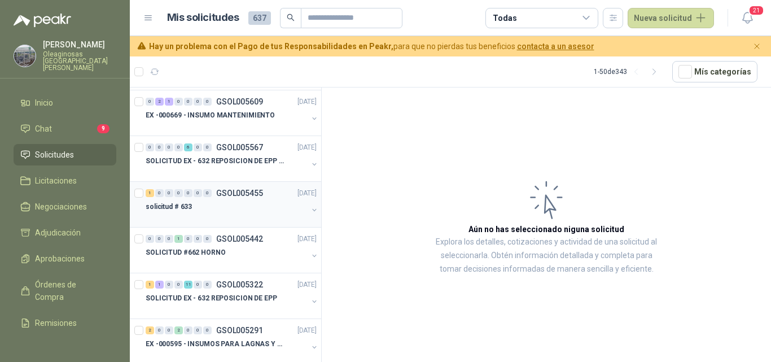
click at [262, 214] on div at bounding box center [227, 217] width 162 height 9
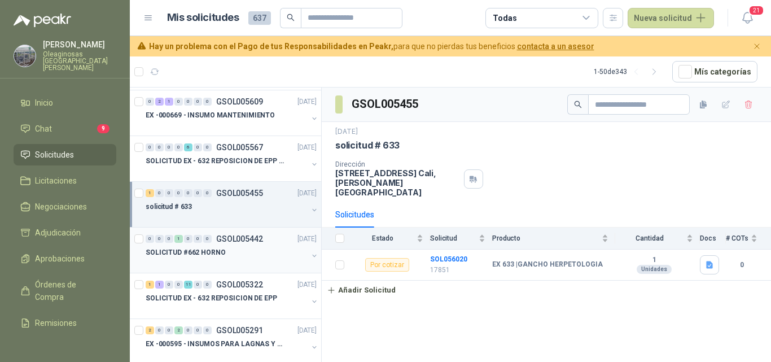
click at [261, 255] on div "SOLICITUD #662 HORNO" at bounding box center [227, 252] width 162 height 14
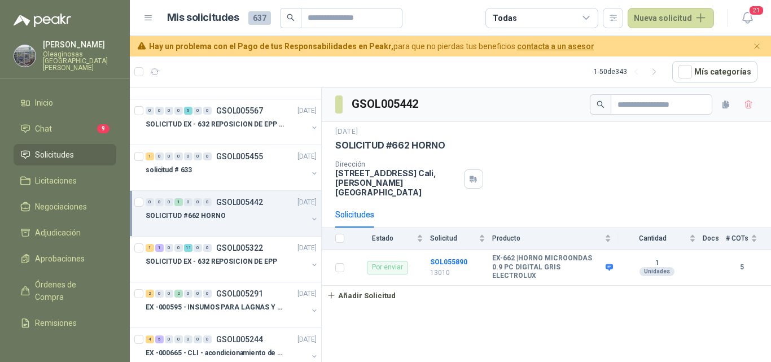
scroll to position [282, 0]
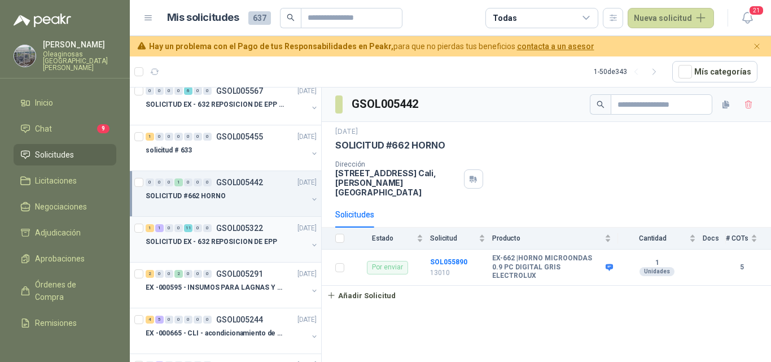
click at [261, 255] on div at bounding box center [227, 252] width 162 height 9
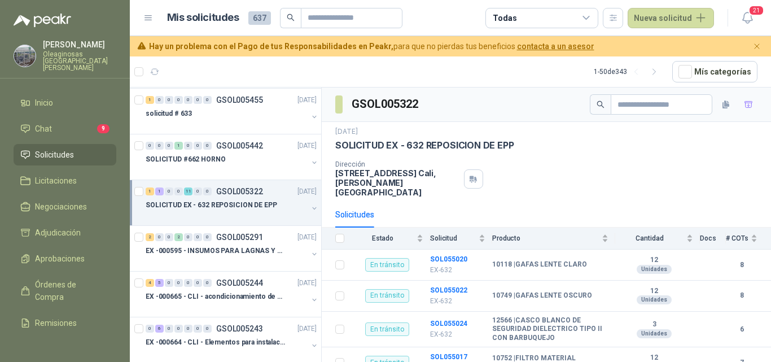
scroll to position [339, 0]
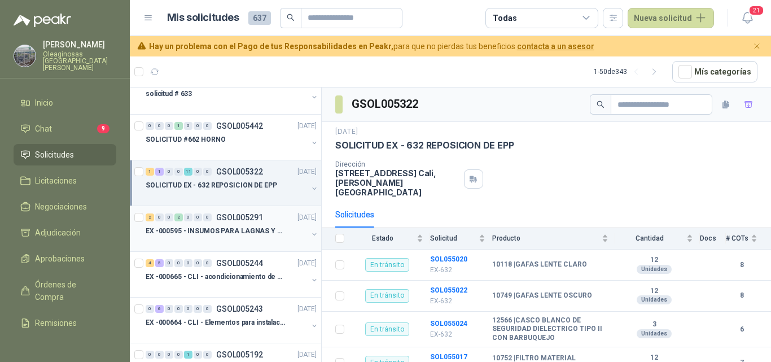
click at [259, 244] on div at bounding box center [227, 242] width 162 height 9
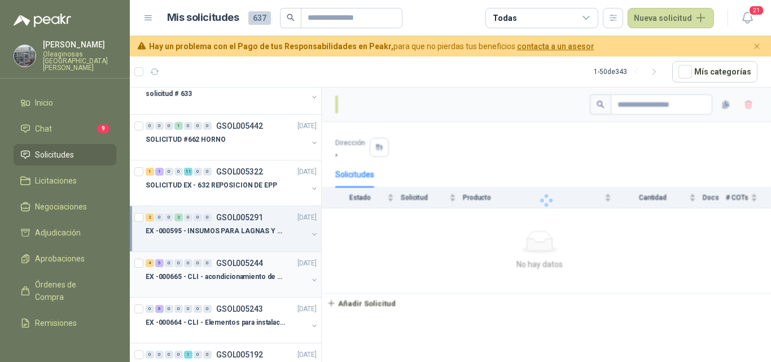
click at [262, 276] on p "EX -000665 - CLI - acondicionamiento de caja para" at bounding box center [216, 276] width 140 height 11
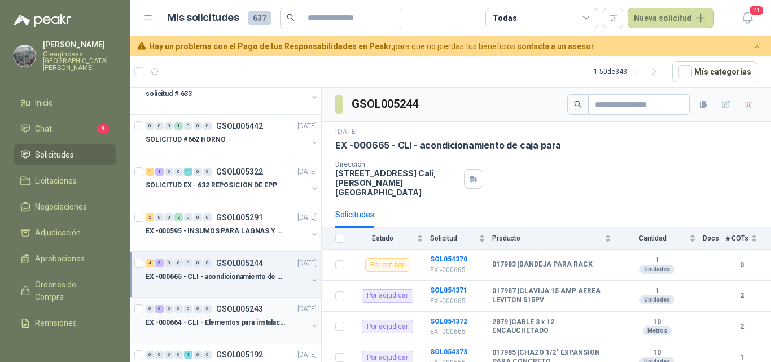
click at [255, 311] on p "GSOL005243" at bounding box center [239, 309] width 47 height 8
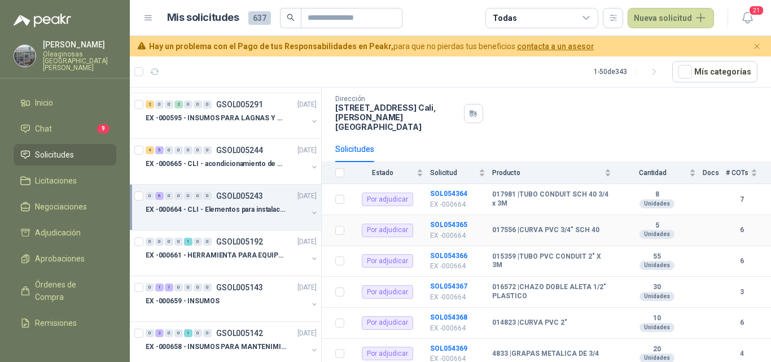
scroll to position [79, 0]
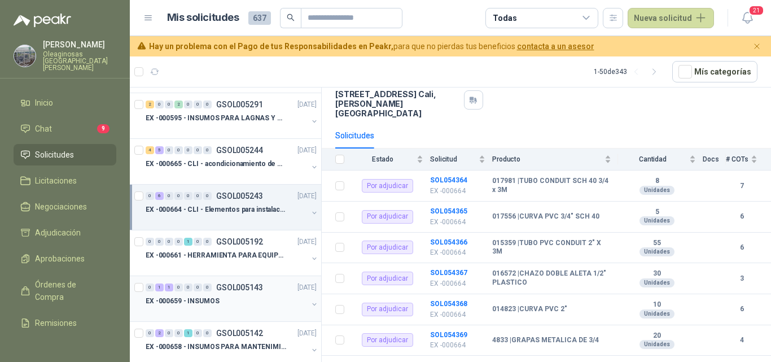
click at [238, 304] on div "EX -000659 - INSUMOS" at bounding box center [227, 301] width 162 height 14
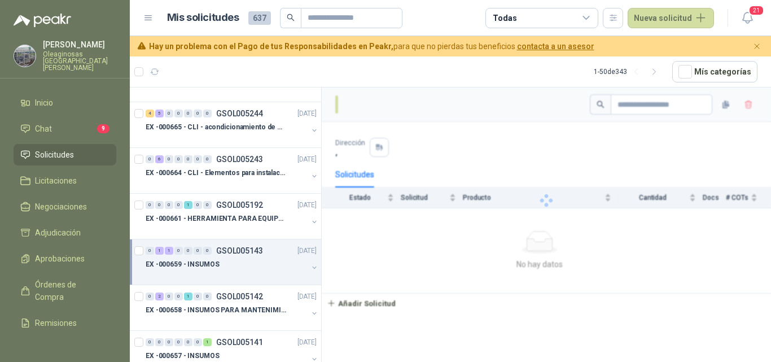
scroll to position [508, 0]
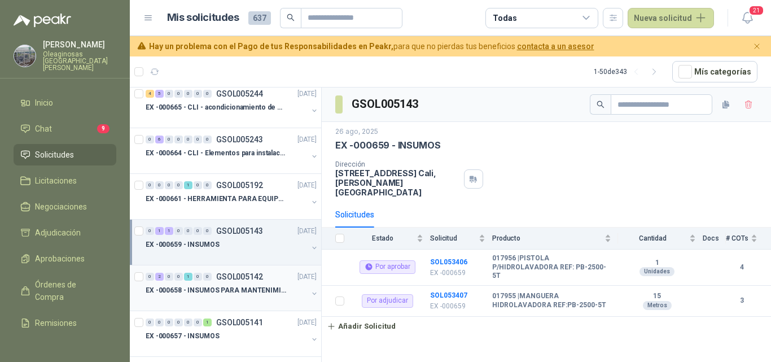
click at [242, 300] on div at bounding box center [227, 301] width 162 height 9
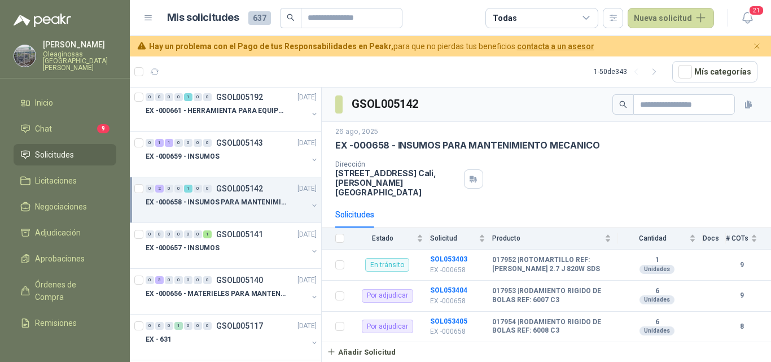
scroll to position [621, 0]
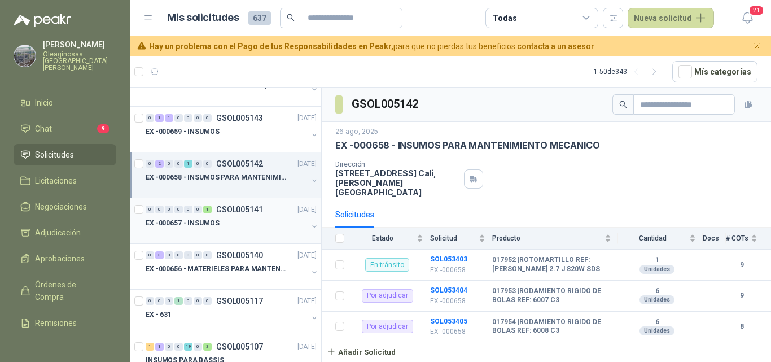
click at [264, 231] on div at bounding box center [227, 234] width 162 height 9
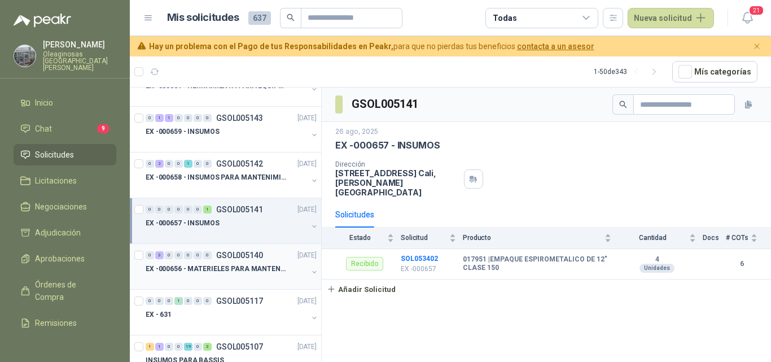
click at [267, 272] on p "EX -000656 - MATERIELES PARA MANTENIMIENTO MECANIC" at bounding box center [216, 268] width 140 height 11
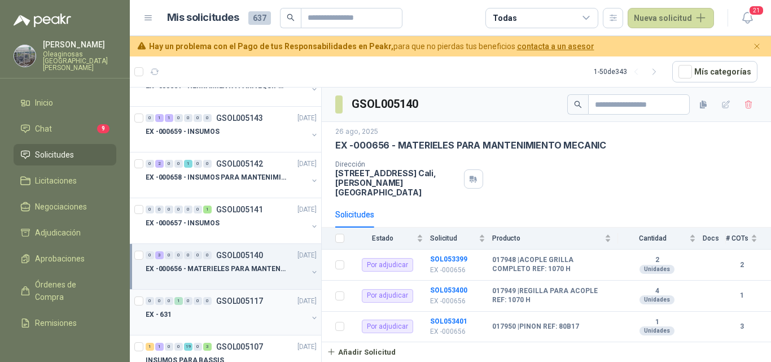
click at [252, 300] on p "GSOL005117" at bounding box center [239, 301] width 47 height 8
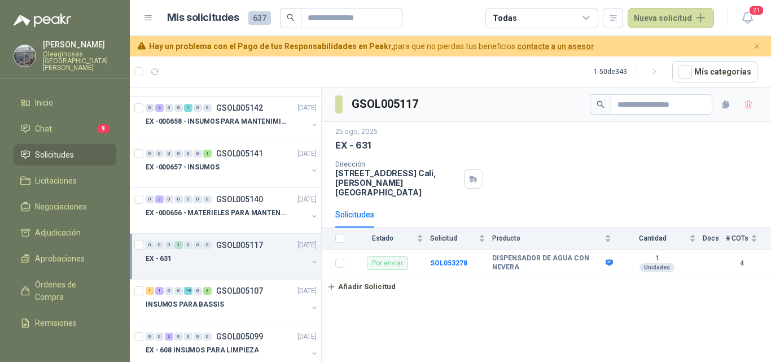
scroll to position [564, 0]
